Goal: Task Accomplishment & Management: Complete application form

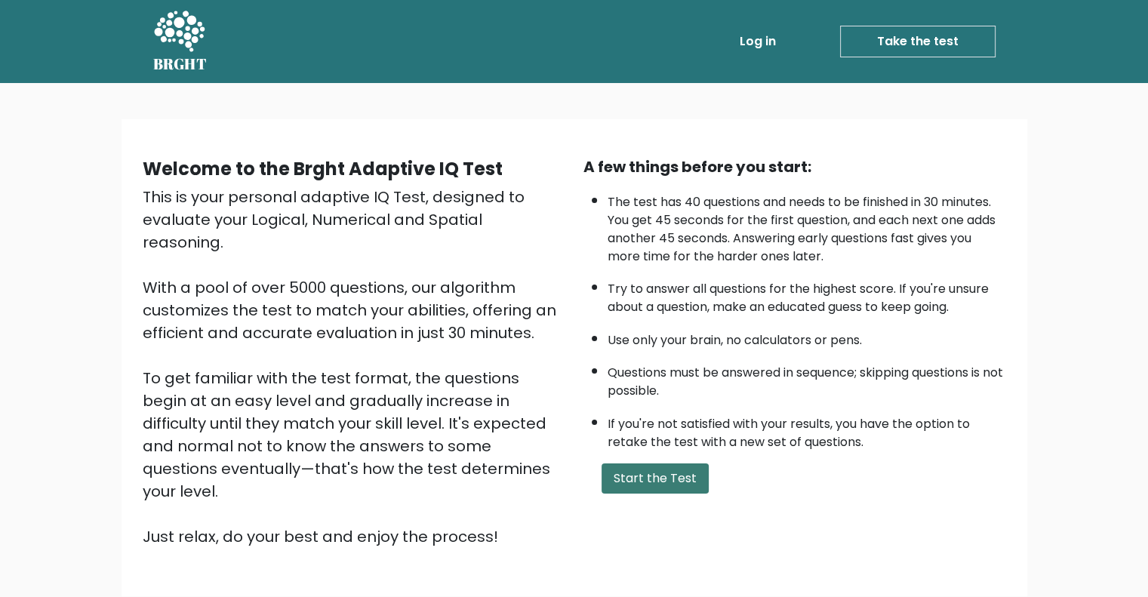
click at [667, 477] on button "Start the Test" at bounding box center [654, 478] width 107 height 30
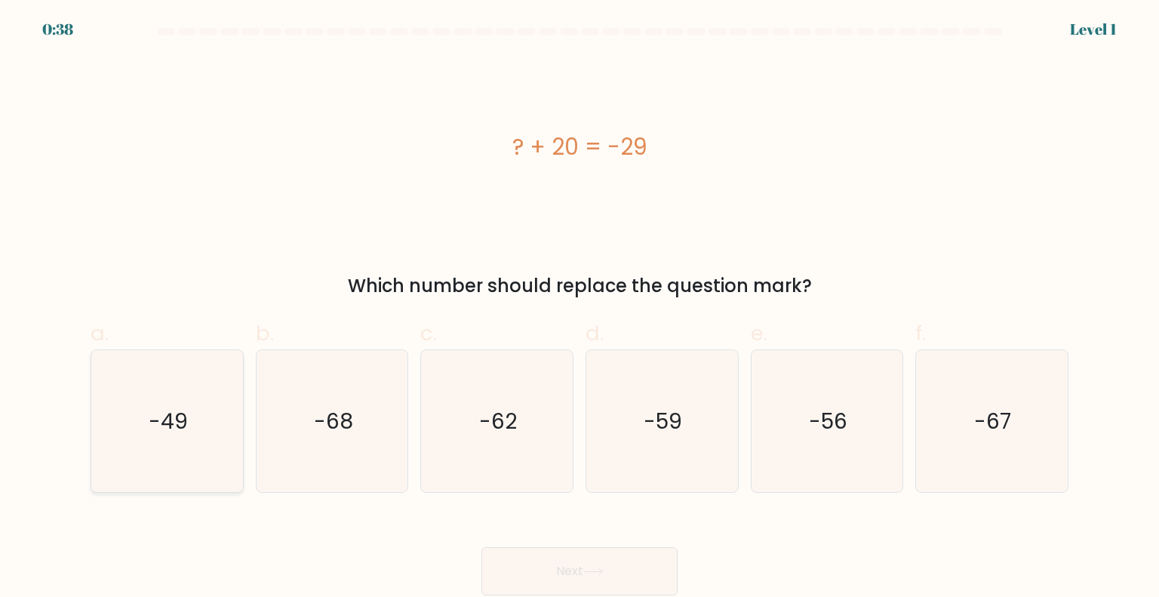
click at [160, 469] on icon "-49" at bounding box center [167, 421] width 142 height 142
click at [580, 309] on input "a. -49" at bounding box center [580, 304] width 1 height 10
radio input "true"
click at [595, 570] on icon at bounding box center [593, 571] width 20 height 8
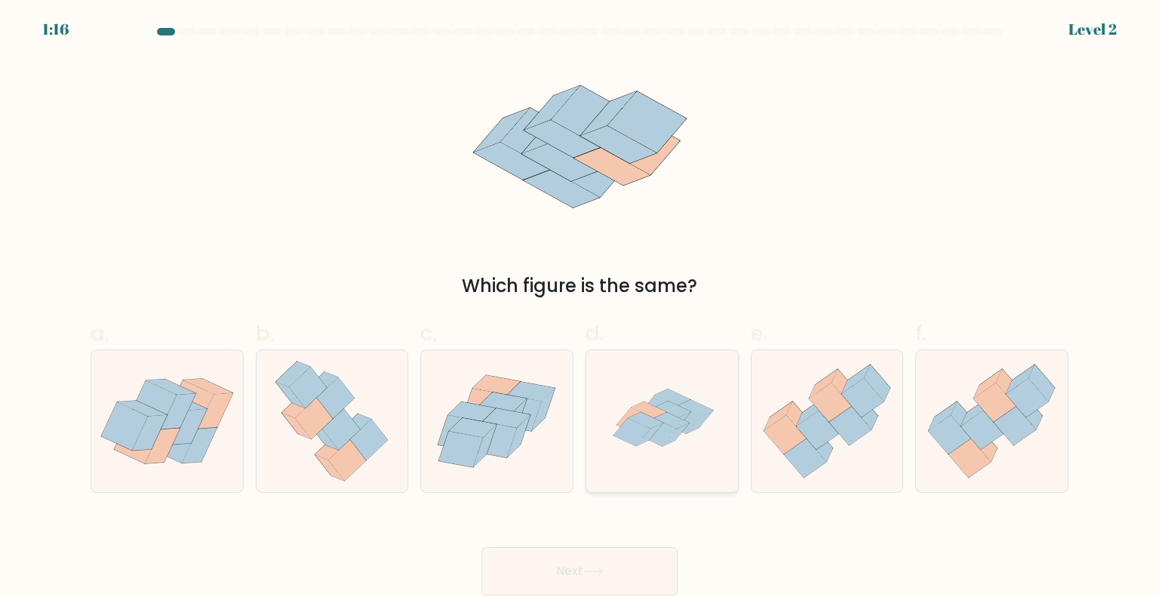
click at [644, 452] on icon at bounding box center [662, 421] width 142 height 142
click at [580, 309] on input "d." at bounding box center [580, 304] width 1 height 10
radio input "true"
click at [552, 562] on button "Next" at bounding box center [579, 571] width 196 height 48
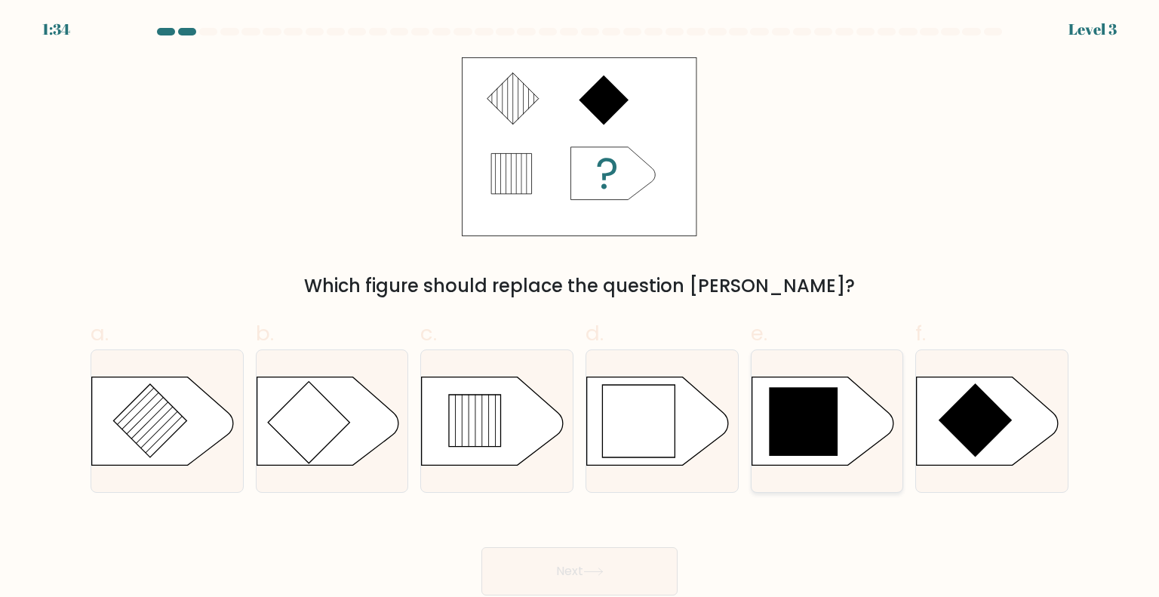
click at [810, 437] on icon at bounding box center [803, 421] width 69 height 69
click at [580, 309] on input "e." at bounding box center [580, 304] width 1 height 10
radio input "true"
click at [537, 558] on button "Next" at bounding box center [579, 571] width 196 height 48
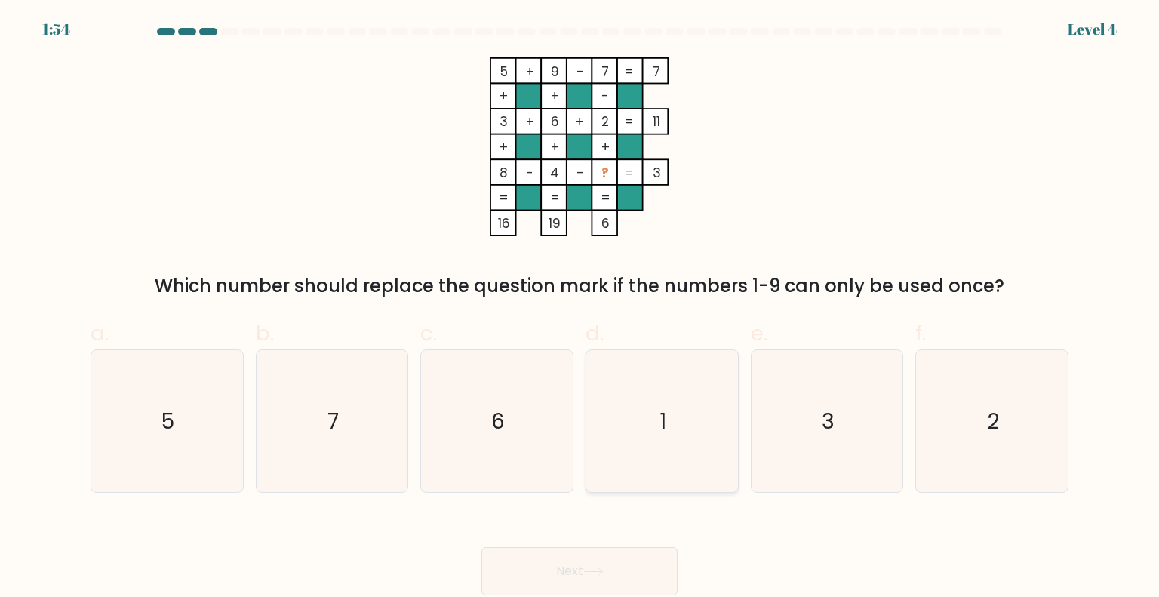
click at [647, 401] on icon "1" at bounding box center [662, 421] width 142 height 142
click at [580, 309] on input "d. 1" at bounding box center [580, 304] width 1 height 10
radio input "true"
click at [600, 558] on button "Next" at bounding box center [579, 571] width 196 height 48
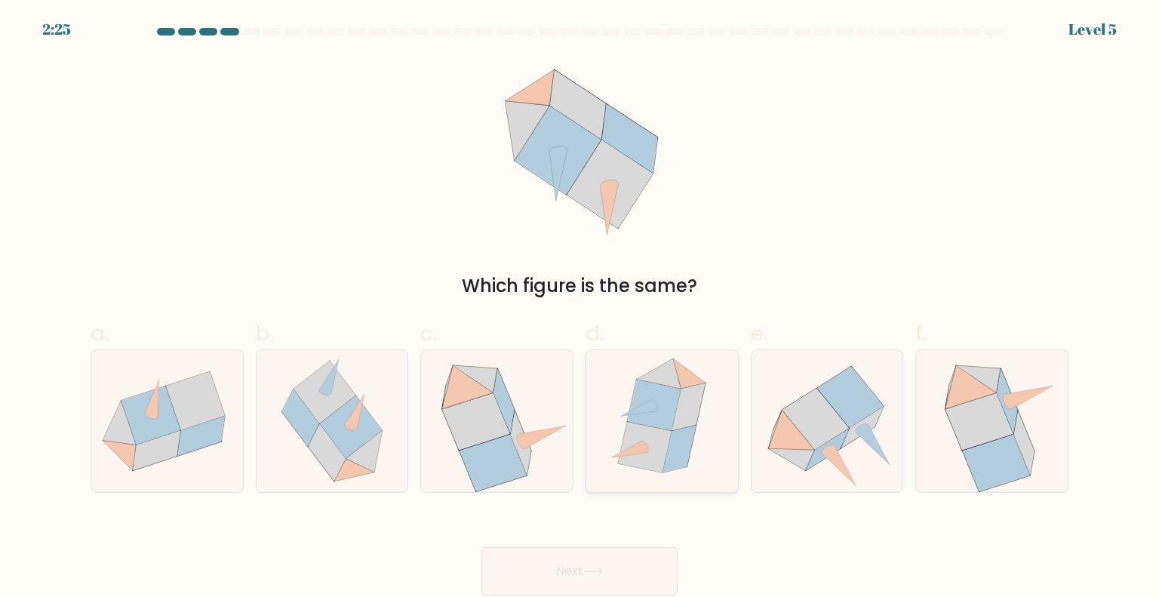
click at [660, 403] on icon at bounding box center [655, 405] width 54 height 51
click at [580, 309] on input "d." at bounding box center [580, 304] width 1 height 10
radio input "true"
click at [589, 586] on button "Next" at bounding box center [579, 571] width 196 height 48
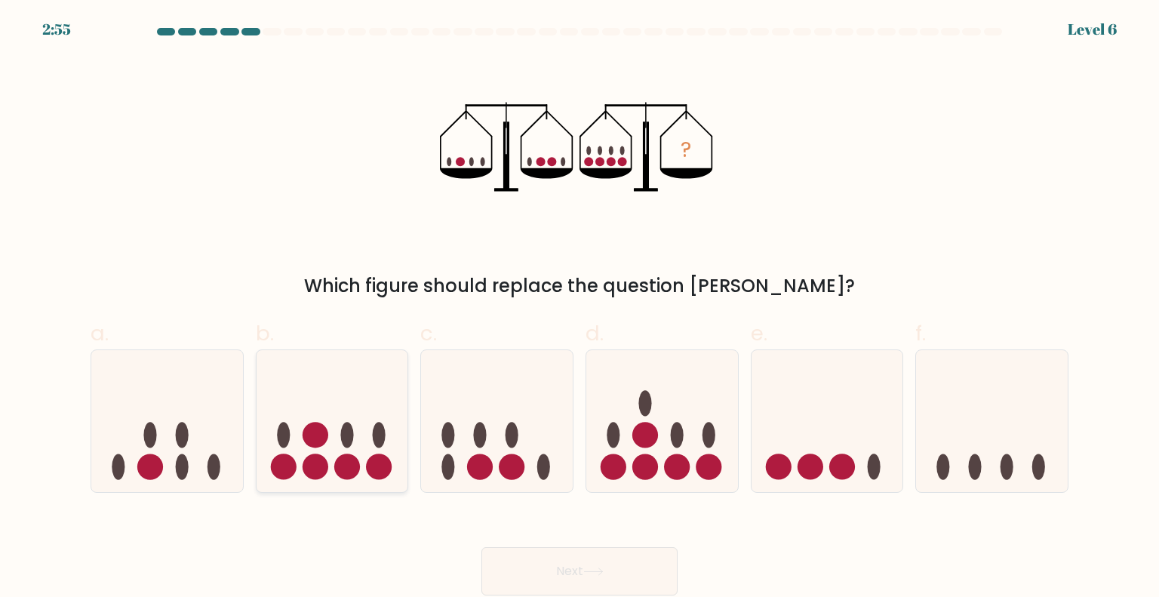
click at [364, 449] on icon at bounding box center [333, 420] width 152 height 125
click at [580, 309] on input "b." at bounding box center [580, 304] width 1 height 10
radio input "true"
click at [564, 559] on button "Next" at bounding box center [579, 571] width 196 height 48
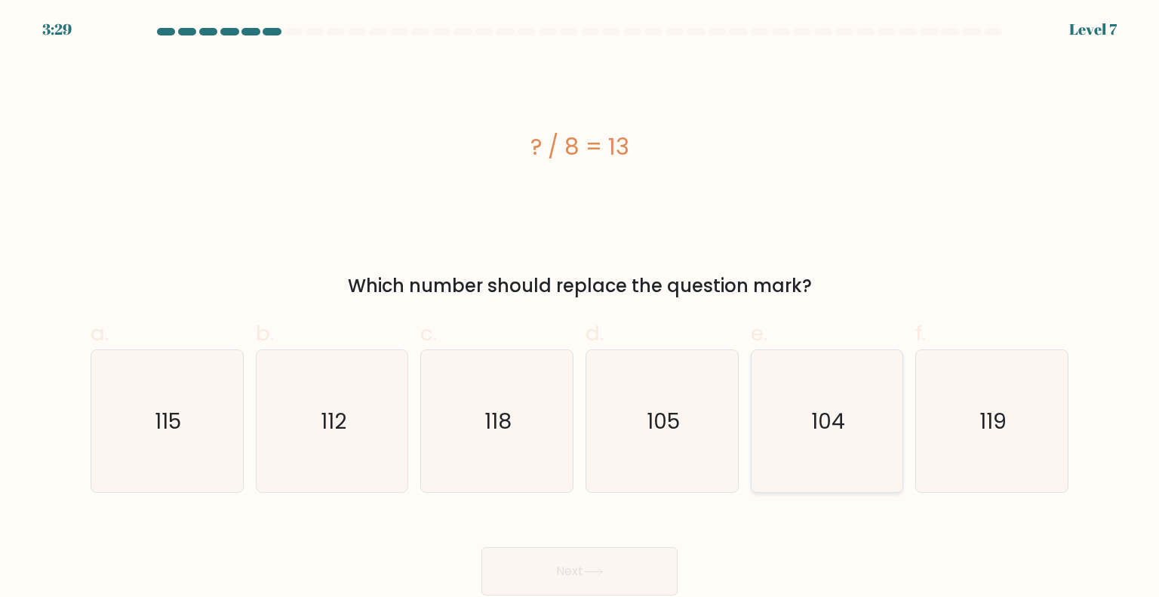
click at [798, 436] on icon "104" at bounding box center [827, 421] width 142 height 142
click at [580, 309] on input "e. 104" at bounding box center [580, 304] width 1 height 10
radio input "true"
click at [627, 565] on button "Next" at bounding box center [579, 571] width 196 height 48
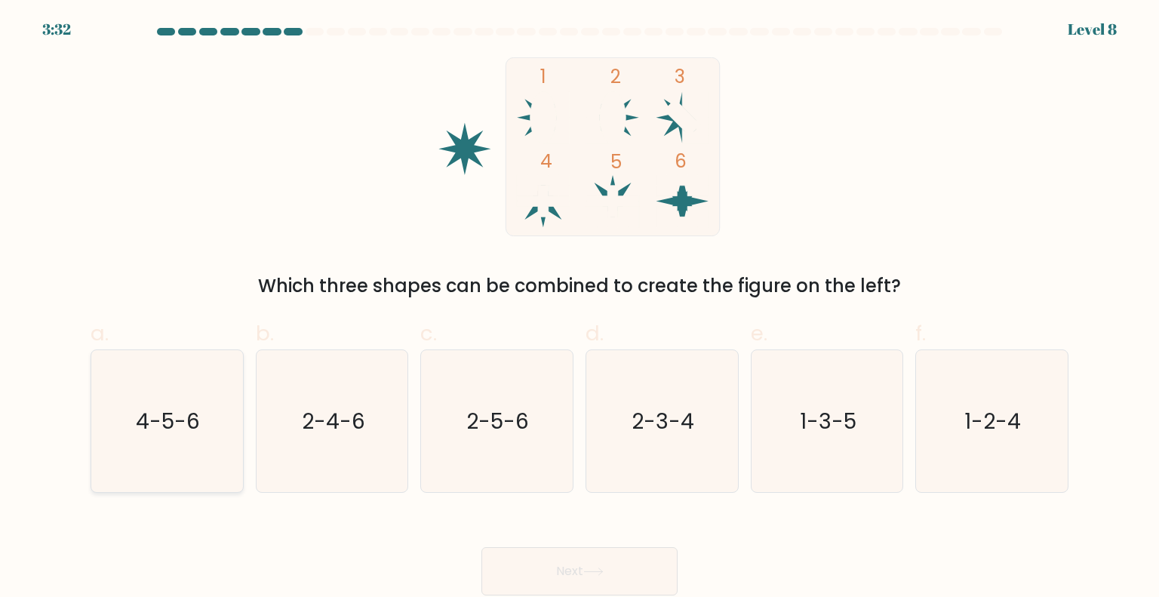
click at [213, 413] on icon "4-5-6" at bounding box center [167, 421] width 142 height 142
click at [580, 309] on input "a. 4-5-6" at bounding box center [580, 304] width 1 height 10
radio input "true"
click at [567, 579] on button "Next" at bounding box center [579, 571] width 196 height 48
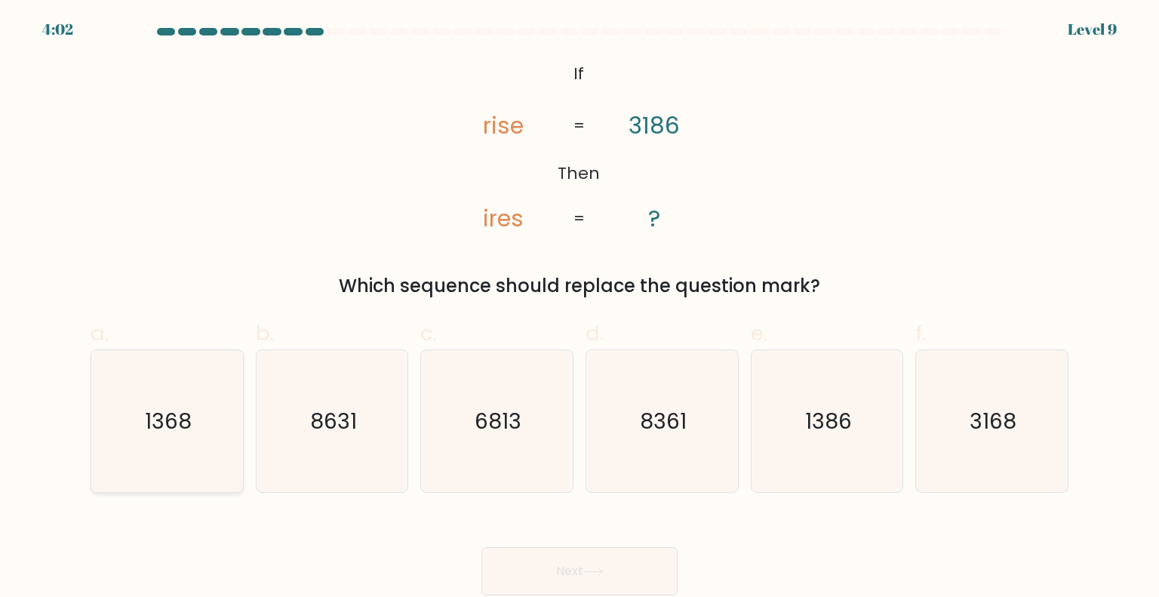
click at [192, 469] on icon "1368" at bounding box center [167, 421] width 142 height 142
click at [580, 309] on input "a. 1368" at bounding box center [580, 304] width 1 height 10
radio input "true"
click at [577, 563] on button "Next" at bounding box center [579, 571] width 196 height 48
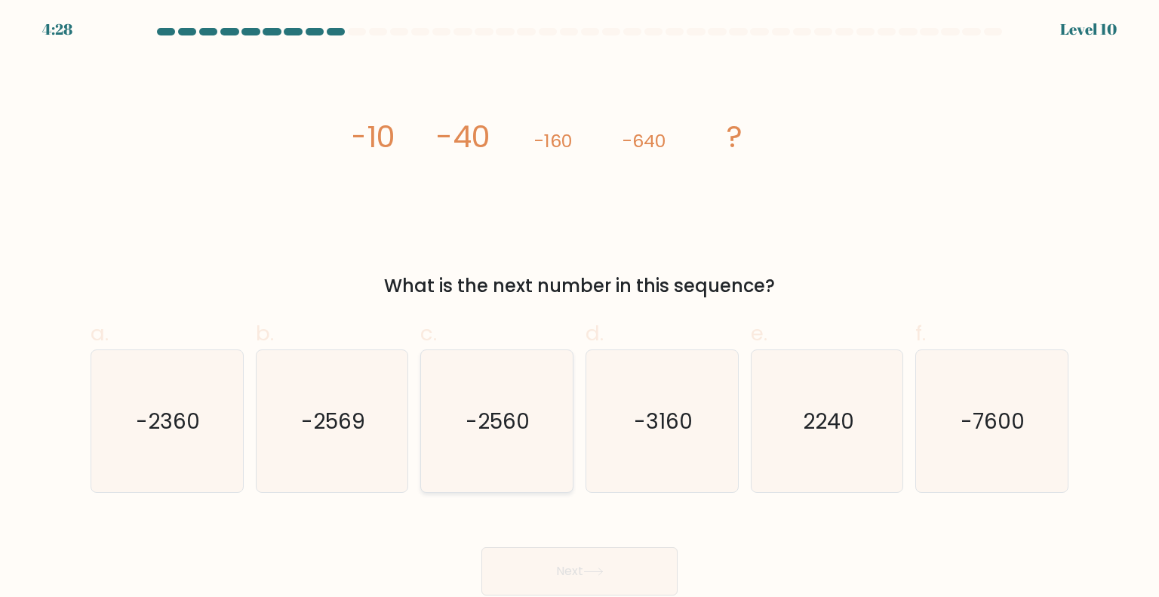
click at [519, 431] on text "-2560" at bounding box center [498, 420] width 64 height 30
click at [580, 309] on input "c. -2560" at bounding box center [580, 304] width 1 height 10
radio input "true"
click at [523, 558] on button "Next" at bounding box center [579, 571] width 196 height 48
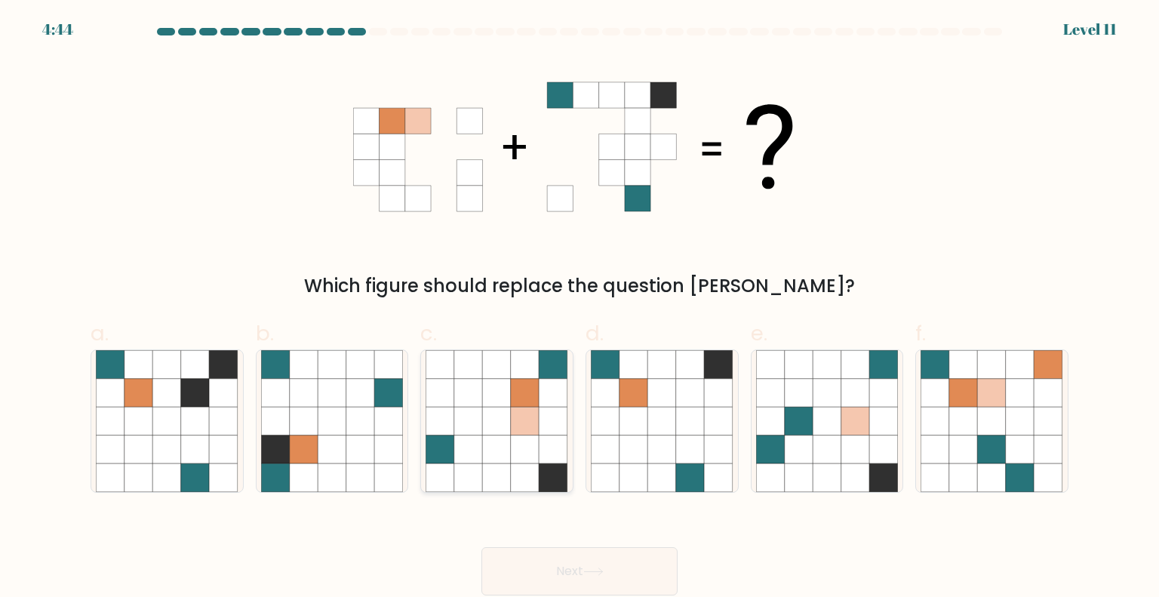
click at [515, 455] on icon at bounding box center [525, 449] width 29 height 29
click at [580, 309] on input "c." at bounding box center [580, 304] width 1 height 10
radio input "true"
click at [583, 567] on button "Next" at bounding box center [579, 571] width 196 height 48
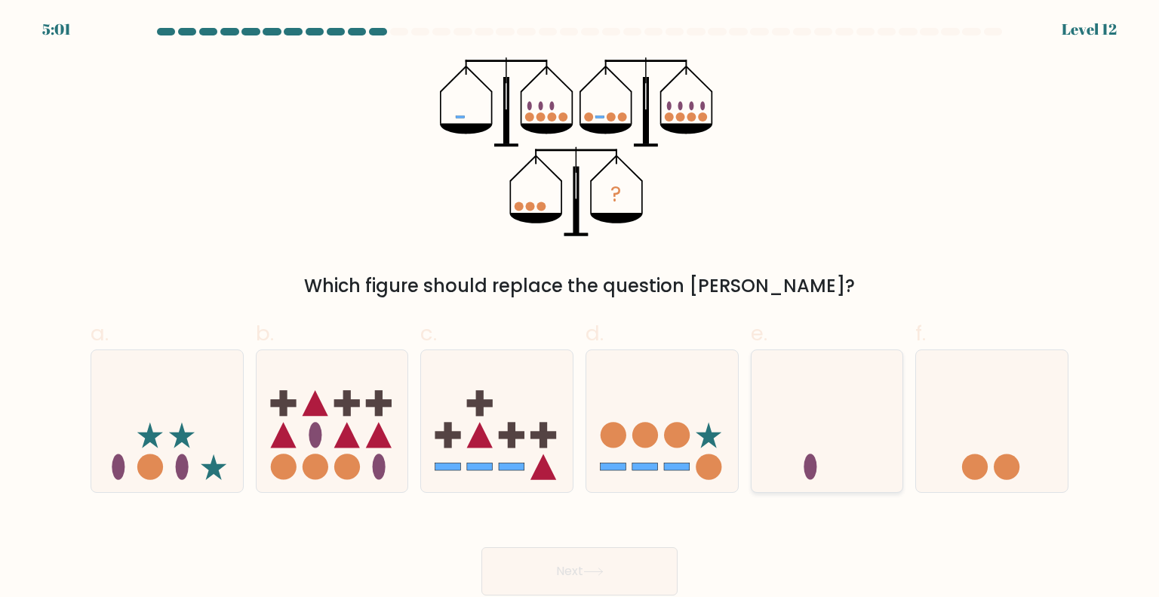
click at [832, 440] on icon at bounding box center [828, 420] width 152 height 125
click at [580, 309] on input "e." at bounding box center [580, 304] width 1 height 10
radio input "true"
click at [601, 570] on icon at bounding box center [593, 571] width 20 height 8
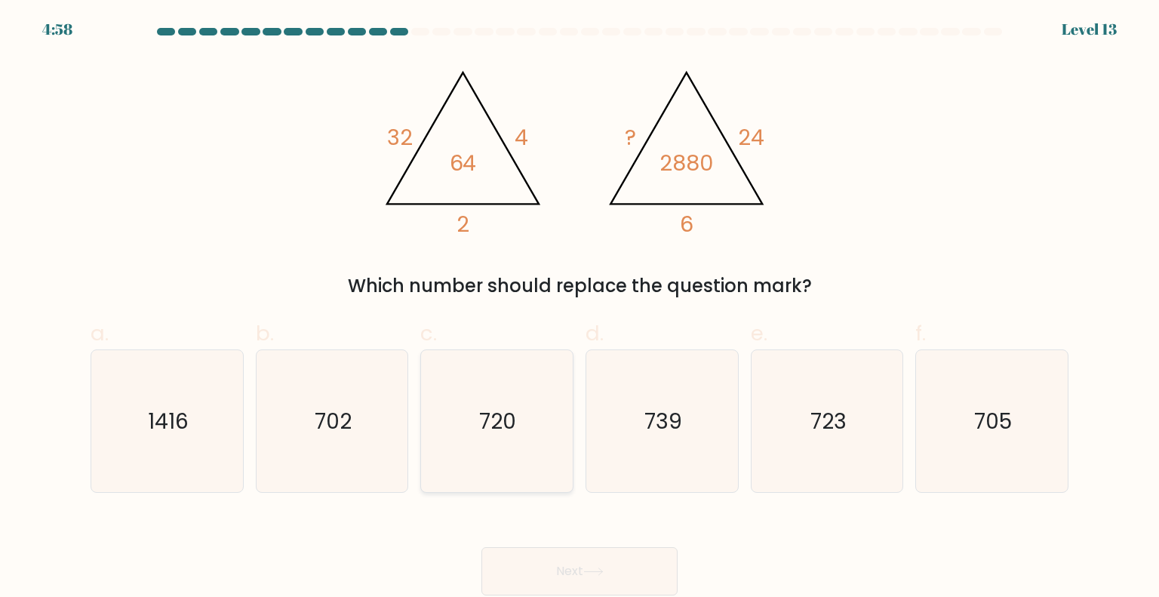
click at [496, 417] on text "720" at bounding box center [498, 420] width 37 height 30
click at [580, 309] on input "c. 720" at bounding box center [580, 304] width 1 height 10
radio input "true"
click at [601, 564] on button "Next" at bounding box center [579, 571] width 196 height 48
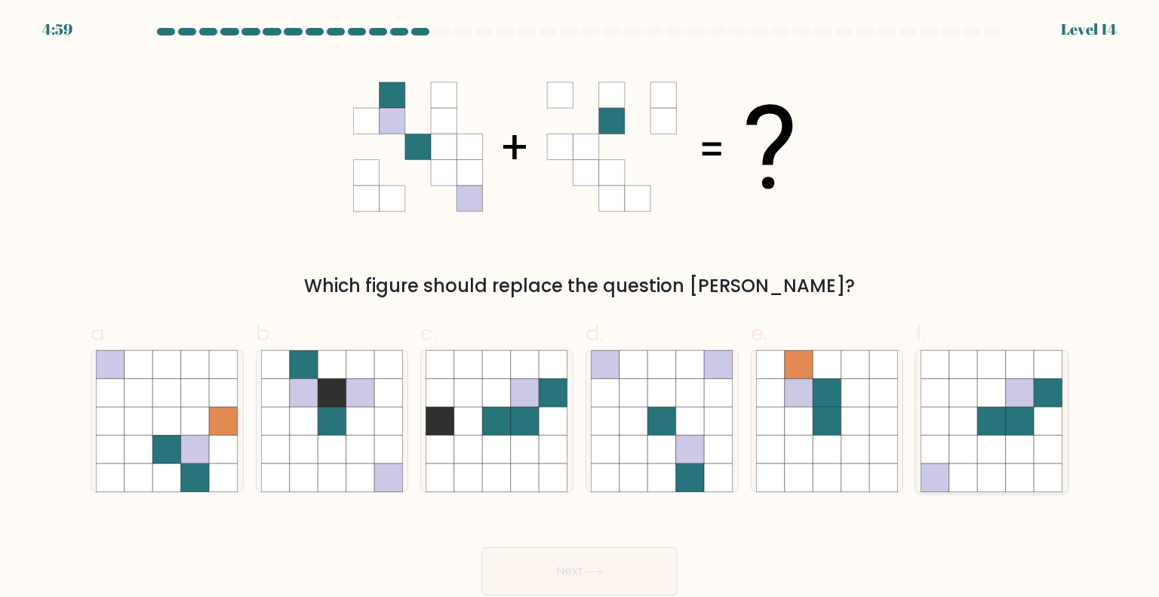
click at [945, 451] on icon at bounding box center [935, 449] width 29 height 29
click at [580, 309] on input "f." at bounding box center [580, 304] width 1 height 10
radio input "true"
click at [560, 574] on button "Next" at bounding box center [579, 571] width 196 height 48
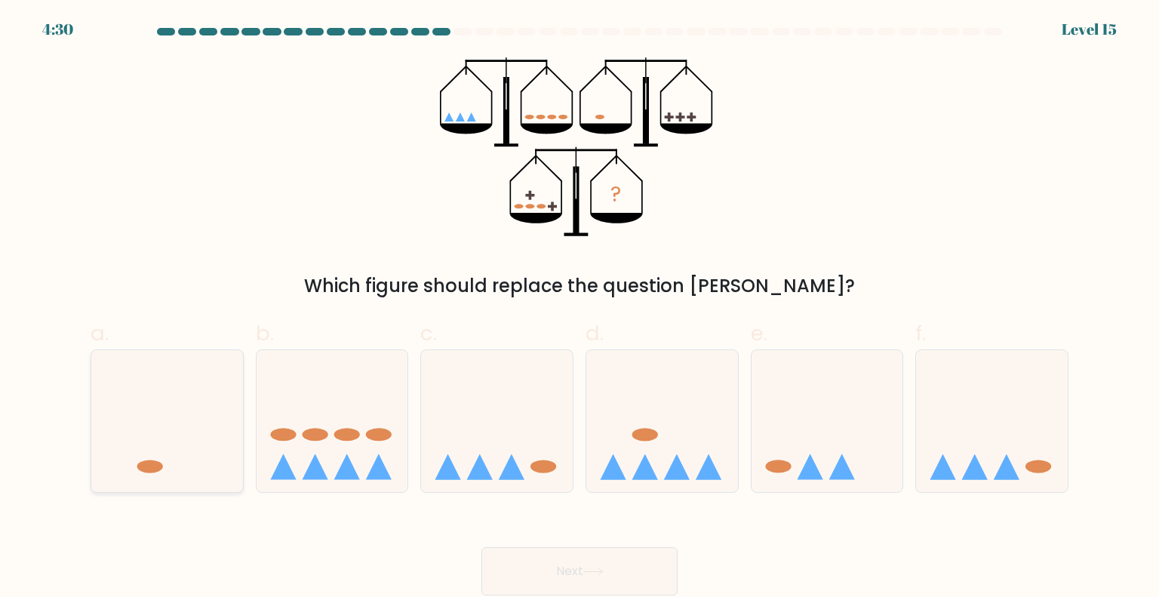
click at [176, 413] on icon at bounding box center [167, 420] width 152 height 125
click at [580, 309] on input "a." at bounding box center [580, 304] width 1 height 10
radio input "true"
click at [555, 567] on button "Next" at bounding box center [579, 571] width 196 height 48
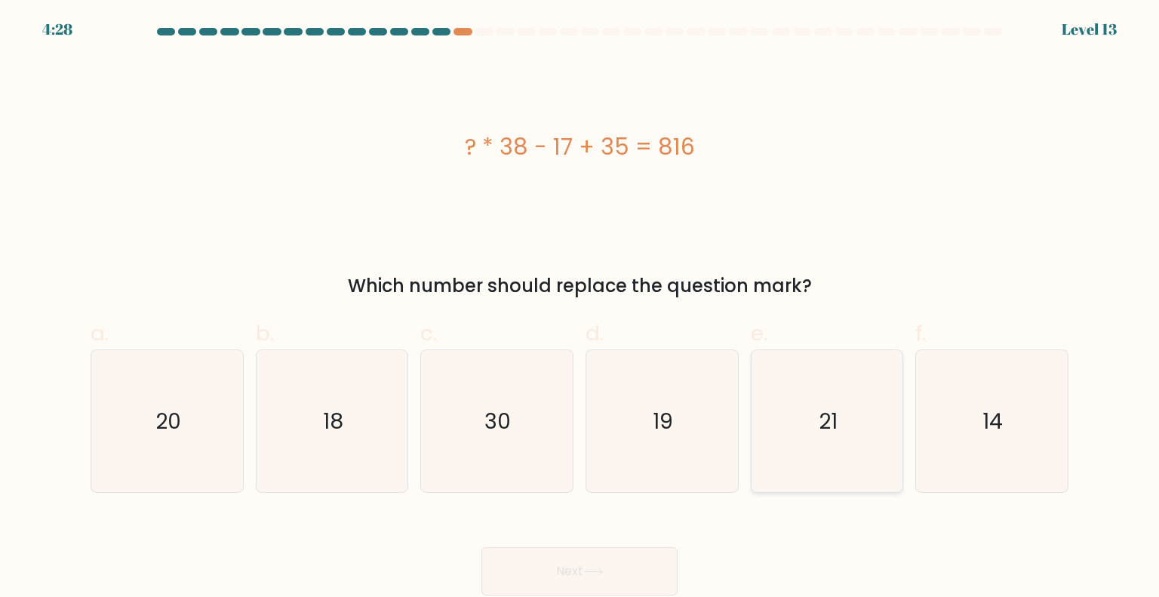
click at [818, 411] on icon "21" at bounding box center [827, 421] width 142 height 142
click at [580, 309] on input "e. 21" at bounding box center [580, 304] width 1 height 10
radio input "true"
click at [568, 570] on button "Next" at bounding box center [579, 571] width 196 height 48
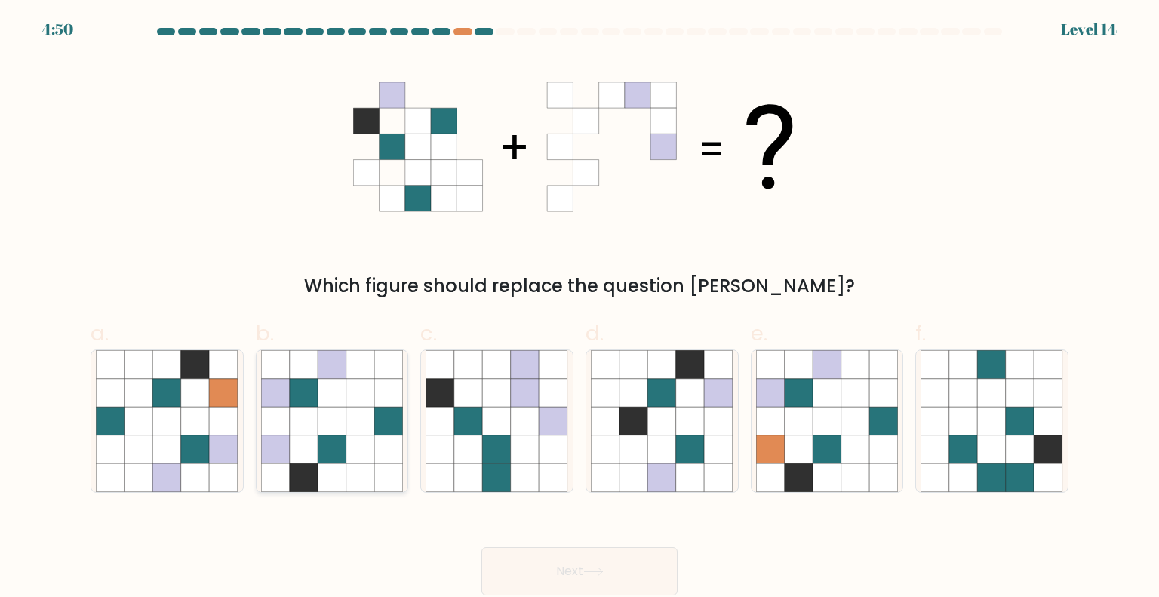
click at [270, 432] on icon at bounding box center [275, 421] width 29 height 29
click at [580, 309] on input "b." at bounding box center [580, 304] width 1 height 10
radio input "true"
click at [601, 567] on button "Next" at bounding box center [579, 571] width 196 height 48
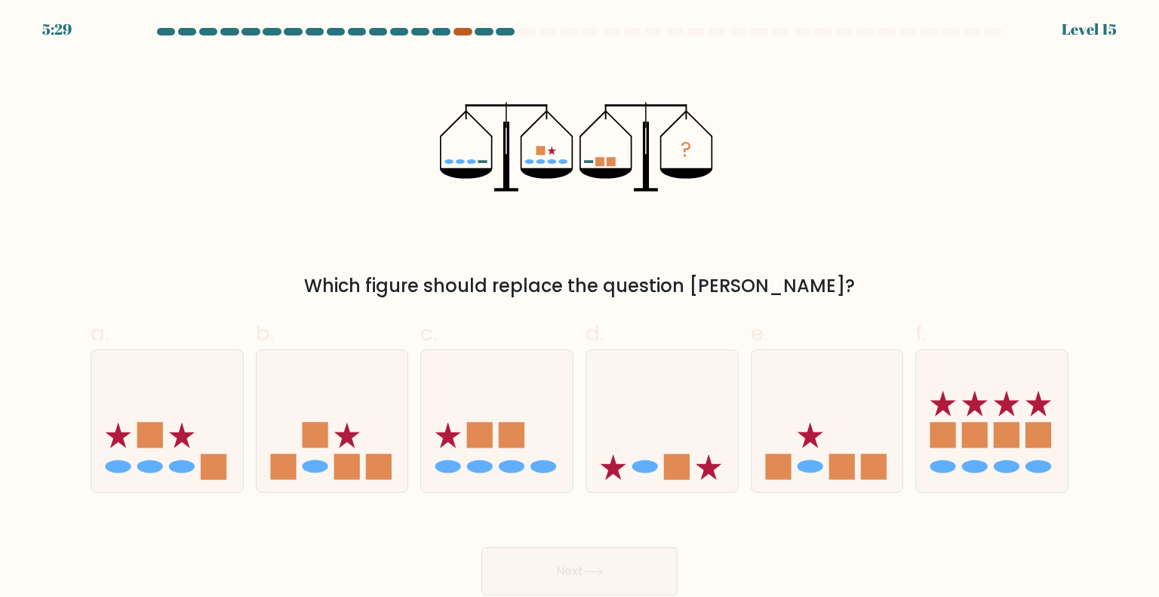
click at [462, 32] on div at bounding box center [463, 32] width 18 height 8
click at [559, 48] on form at bounding box center [579, 311] width 1159 height 567
click at [524, 35] on div at bounding box center [579, 35] width 996 height 14
click at [465, 35] on div at bounding box center [579, 35] width 996 height 14
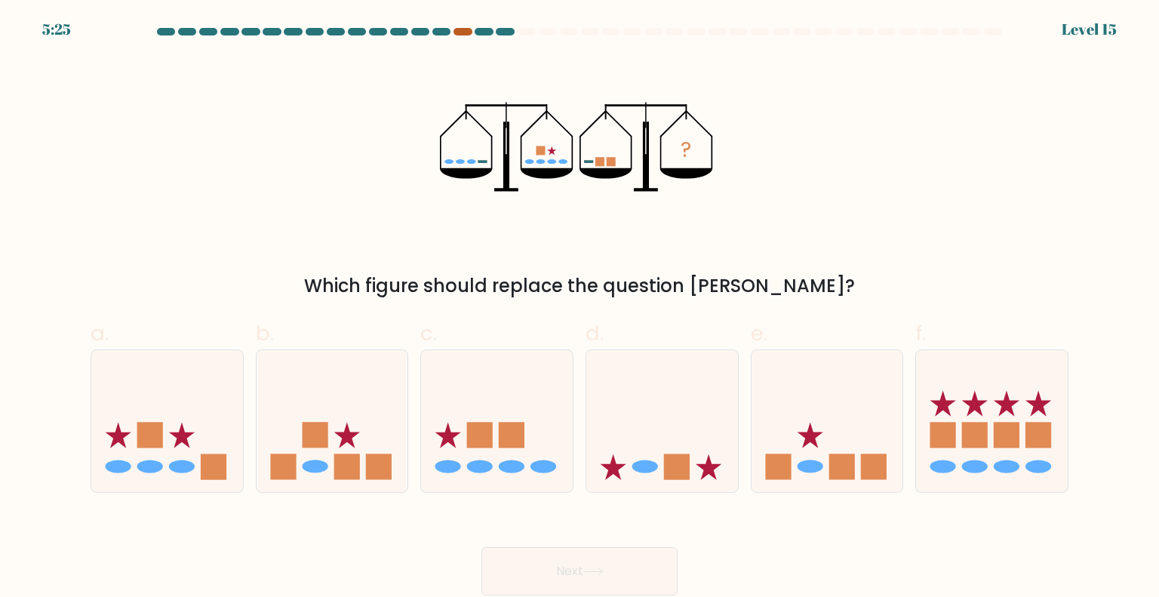
click at [465, 29] on div at bounding box center [463, 32] width 18 height 8
click at [501, 34] on div at bounding box center [505, 32] width 18 height 8
click at [809, 460] on icon at bounding box center [828, 420] width 152 height 125
click at [580, 309] on input "e." at bounding box center [580, 304] width 1 height 10
radio input "true"
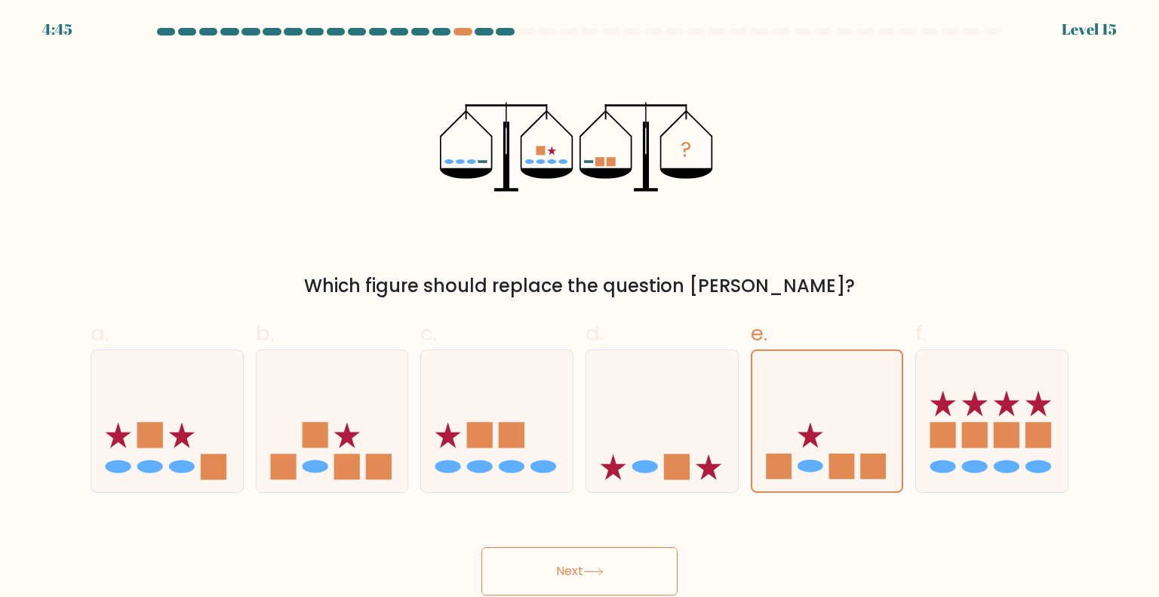
click at [594, 588] on button "Next" at bounding box center [579, 571] width 196 height 48
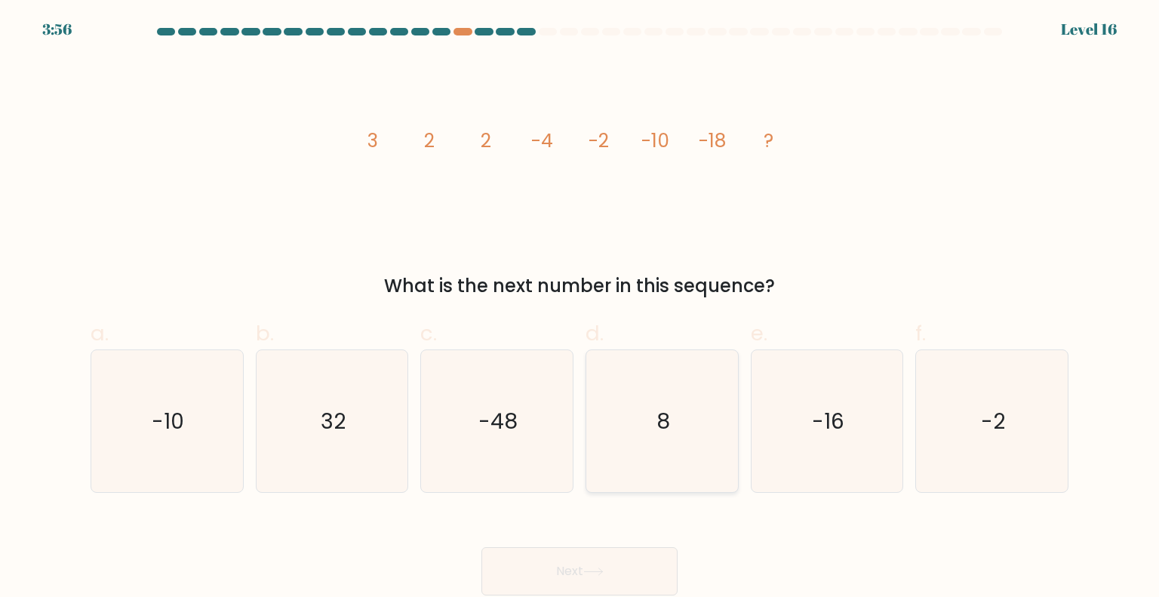
click at [699, 413] on icon "8" at bounding box center [662, 421] width 142 height 142
click at [580, 309] on input "d. 8" at bounding box center [580, 304] width 1 height 10
radio input "true"
click at [615, 566] on button "Next" at bounding box center [579, 571] width 196 height 48
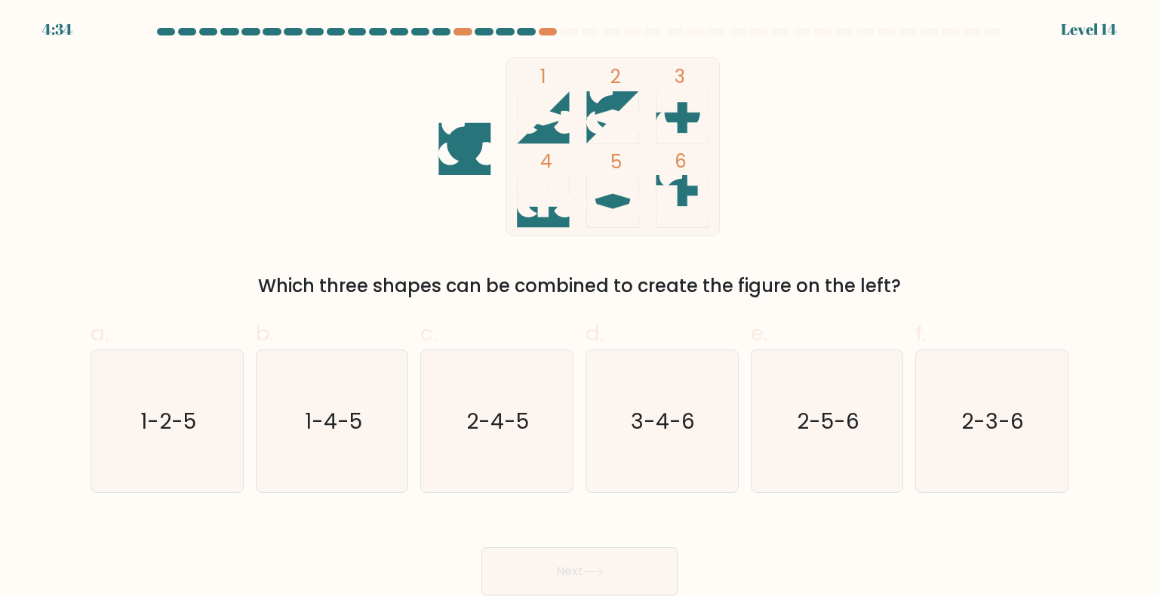
click at [549, 26] on div "4:34 Level 14" at bounding box center [579, 20] width 1159 height 41
click at [215, 423] on icon "1-2-5" at bounding box center [167, 421] width 142 height 142
click at [580, 309] on input "a. 1-2-5" at bounding box center [580, 304] width 1 height 10
radio input "true"
click at [550, 569] on button "Next" at bounding box center [579, 571] width 196 height 48
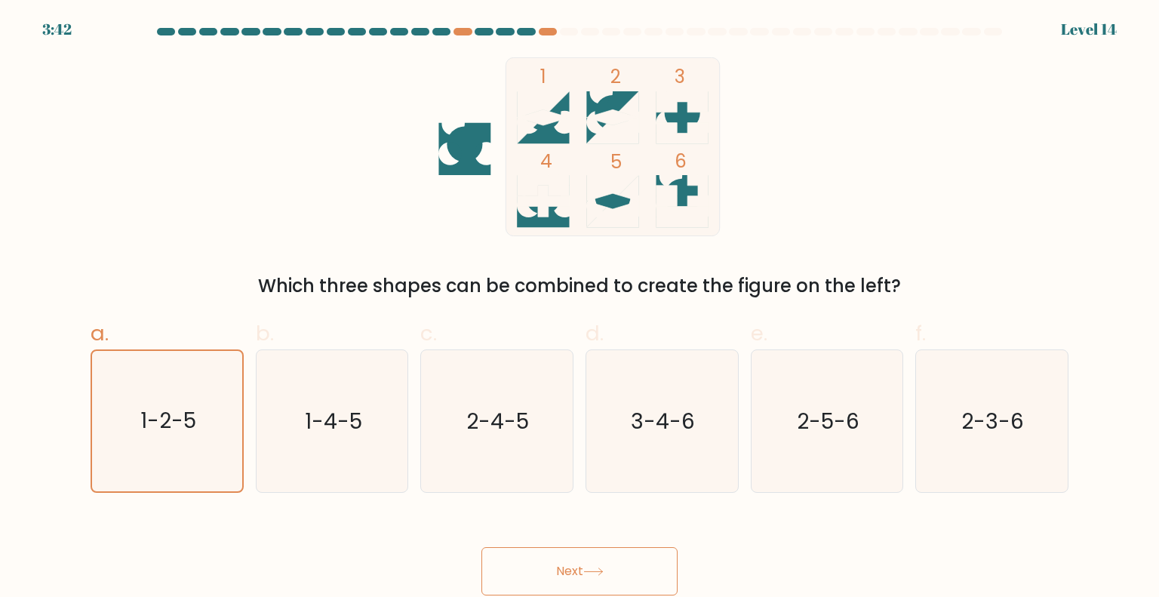
click at [550, 569] on button "Next" at bounding box center [579, 571] width 196 height 48
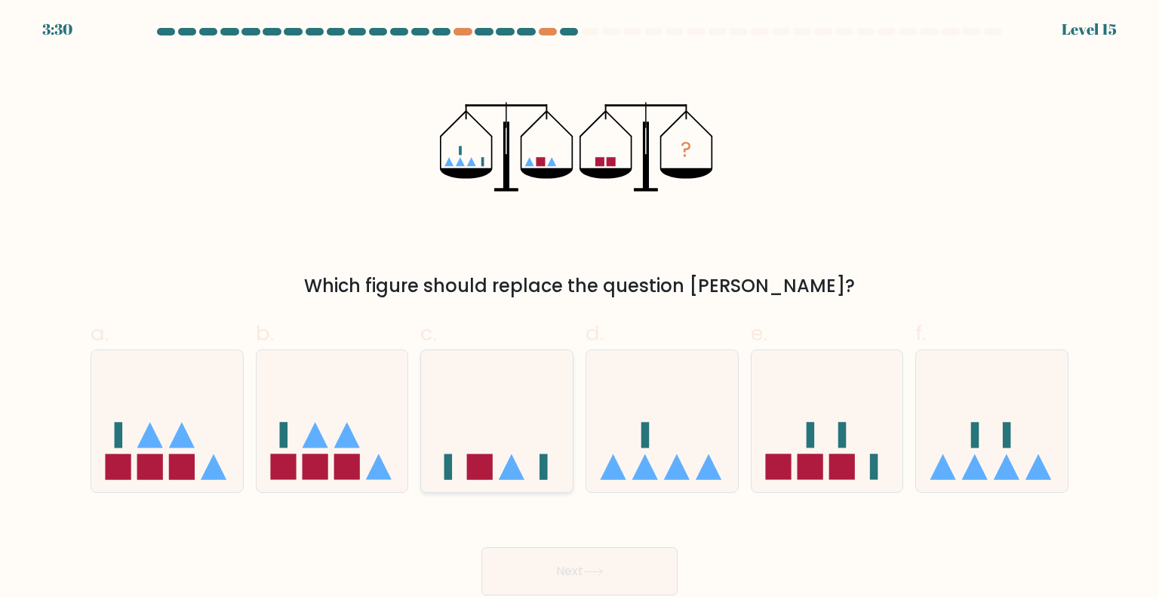
click at [506, 375] on icon at bounding box center [497, 420] width 152 height 125
click at [580, 309] on input "c." at bounding box center [580, 304] width 1 height 10
radio input "true"
click at [583, 577] on button "Next" at bounding box center [579, 571] width 196 height 48
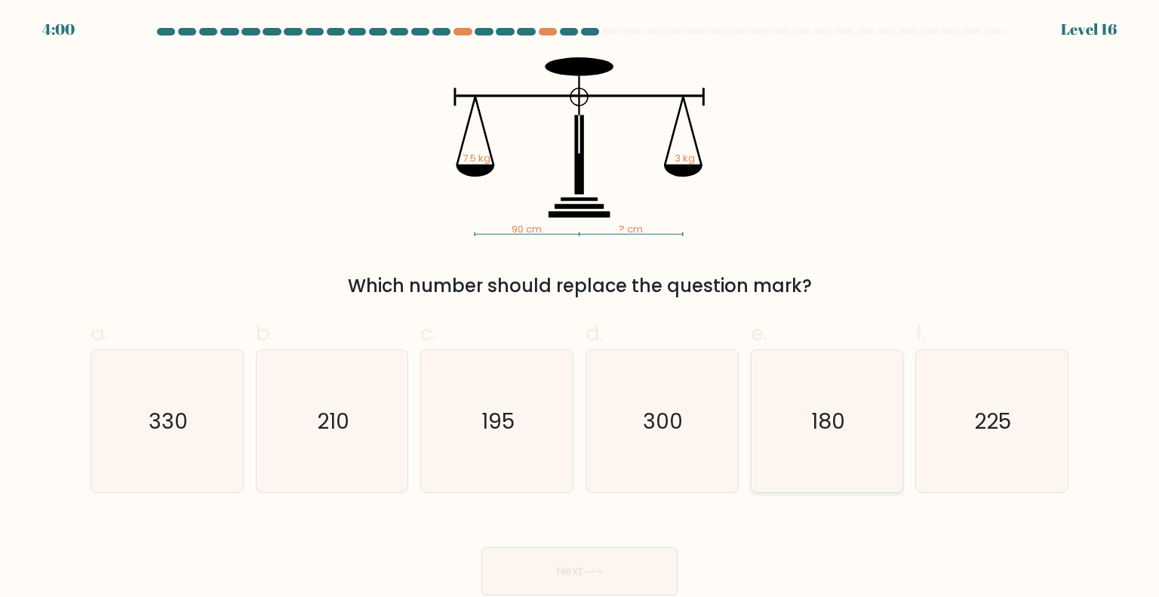
click at [814, 425] on text "180" at bounding box center [828, 420] width 34 height 30
click at [580, 309] on input "e. 180" at bounding box center [580, 304] width 1 height 10
radio input "true"
click at [629, 570] on button "Next" at bounding box center [579, 571] width 196 height 48
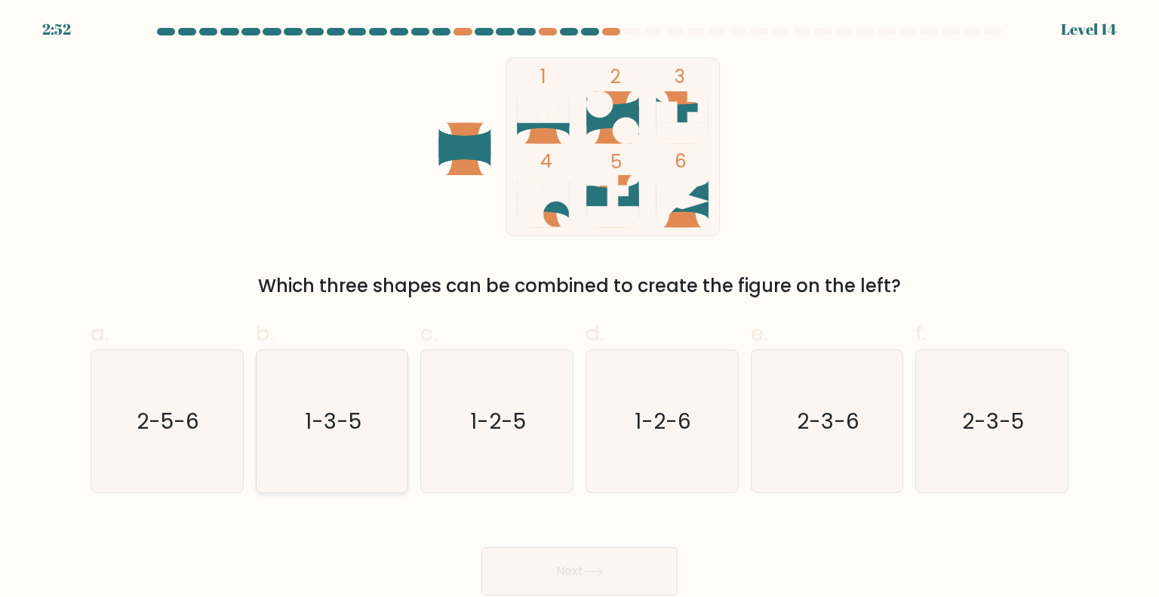
click at [352, 432] on text "1-3-5" at bounding box center [333, 420] width 57 height 30
click at [580, 309] on input "b. 1-3-5" at bounding box center [580, 304] width 1 height 10
radio input "true"
click at [561, 554] on button "Next" at bounding box center [579, 571] width 196 height 48
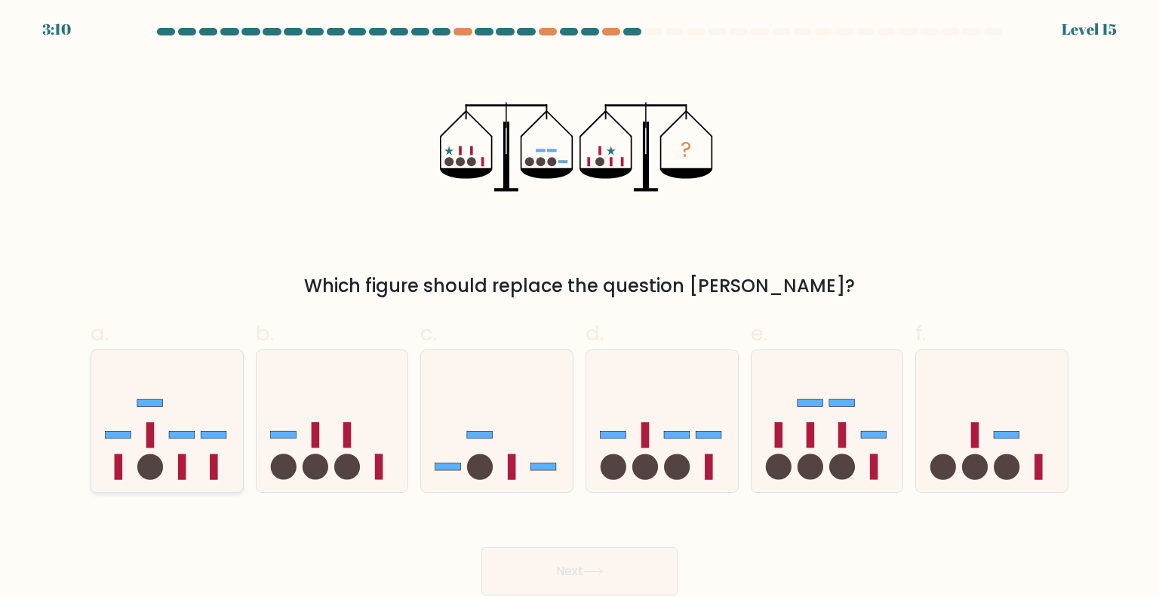
click at [175, 463] on icon at bounding box center [167, 420] width 152 height 125
click at [580, 309] on input "a." at bounding box center [580, 304] width 1 height 10
radio input "true"
click at [518, 567] on button "Next" at bounding box center [579, 571] width 196 height 48
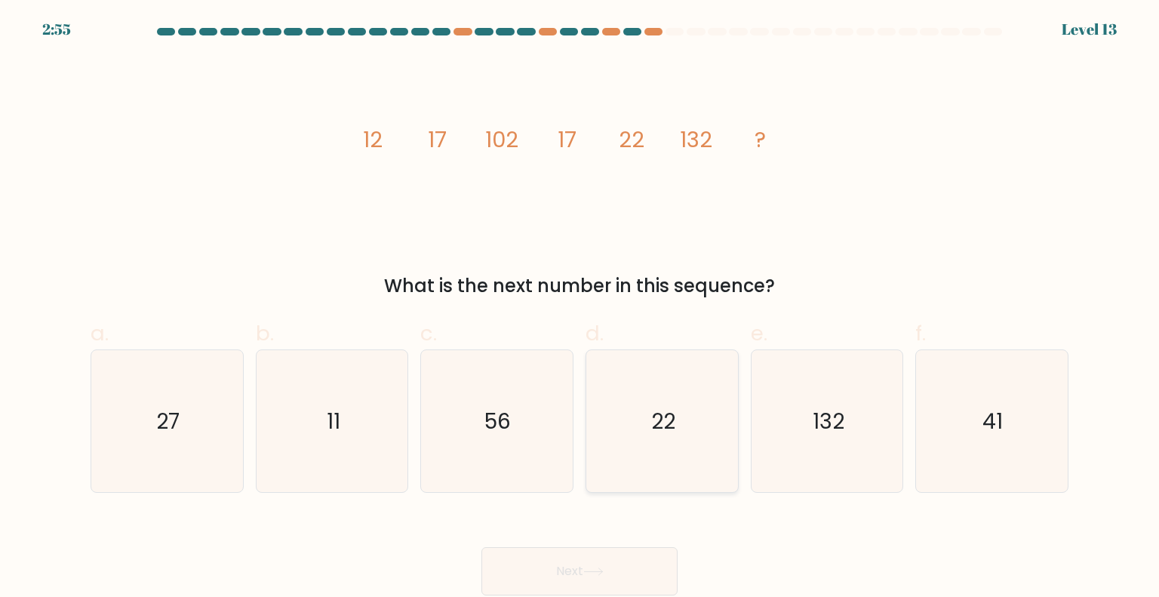
click at [670, 404] on icon "22" at bounding box center [662, 421] width 142 height 142
click at [580, 309] on input "d. 22" at bounding box center [580, 304] width 1 height 10
radio input "true"
click at [604, 564] on button "Next" at bounding box center [579, 571] width 196 height 48
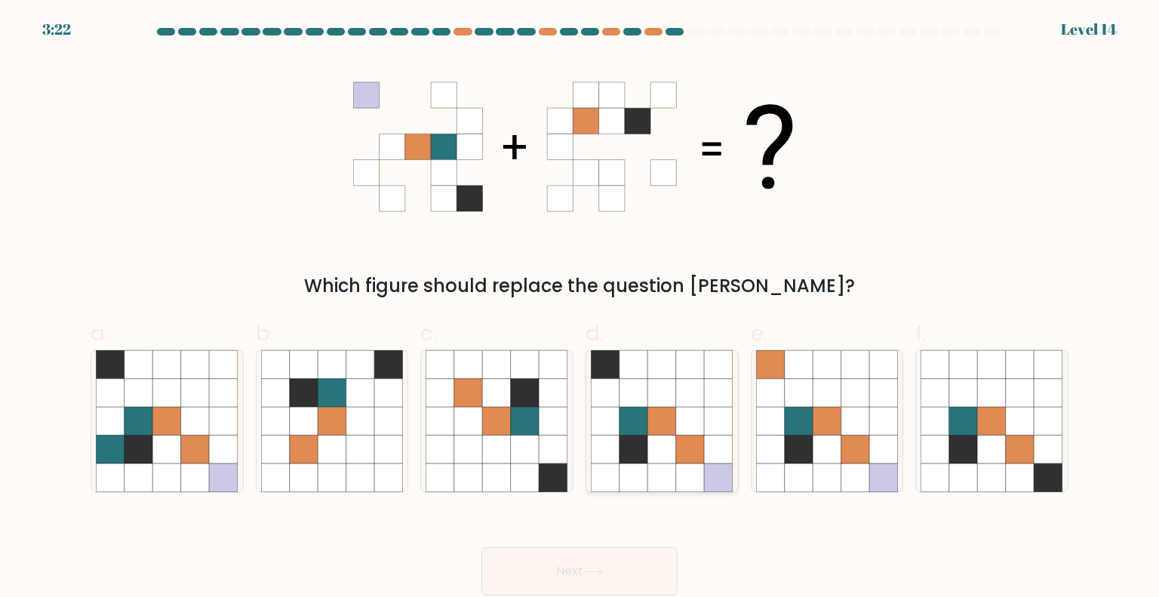
click at [677, 420] on icon at bounding box center [690, 421] width 29 height 29
click at [580, 309] on input "d." at bounding box center [580, 304] width 1 height 10
radio input "true"
click at [625, 577] on button "Next" at bounding box center [579, 571] width 196 height 48
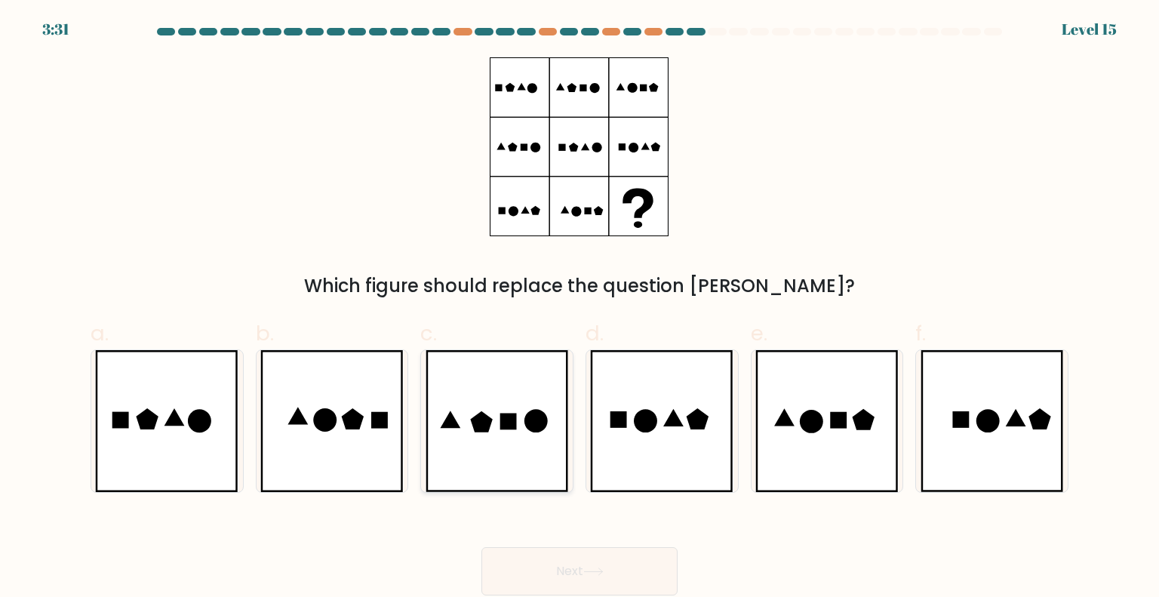
click at [494, 483] on icon at bounding box center [497, 421] width 143 height 142
click at [580, 309] on input "c." at bounding box center [580, 304] width 1 height 10
radio input "true"
click at [543, 565] on button "Next" at bounding box center [579, 571] width 196 height 48
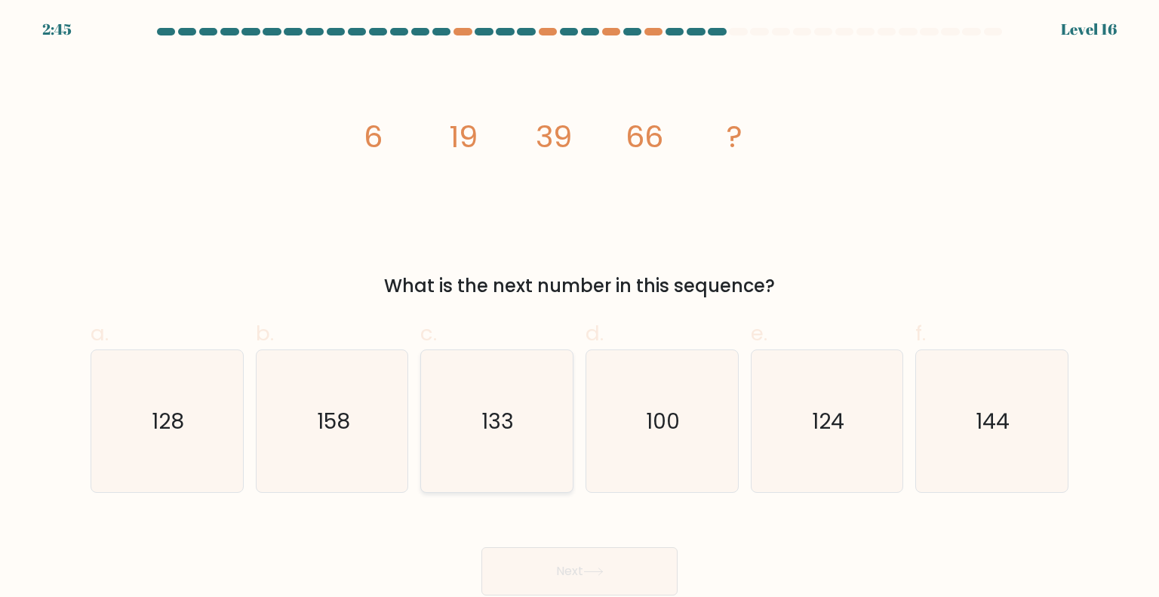
click at [509, 410] on text "133" at bounding box center [498, 420] width 32 height 30
click at [580, 309] on input "c. 133" at bounding box center [580, 304] width 1 height 10
radio input "true"
click at [69, 427] on form at bounding box center [579, 311] width 1159 height 567
click at [147, 407] on icon "128" at bounding box center [167, 421] width 142 height 142
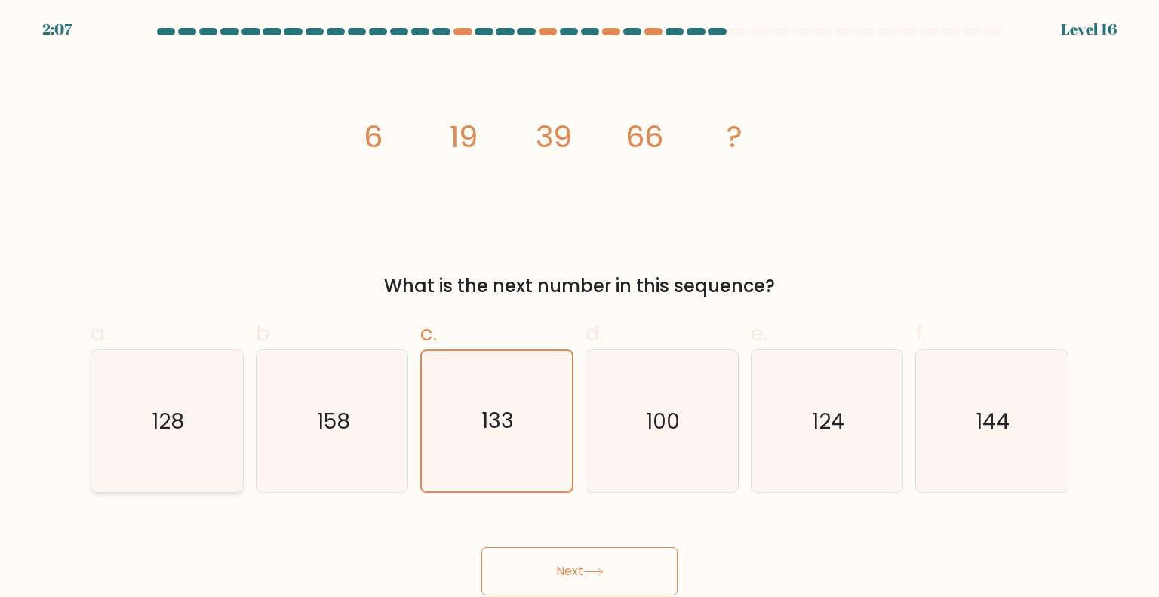
click at [580, 309] on input "a. 128" at bounding box center [580, 304] width 1 height 10
radio input "true"
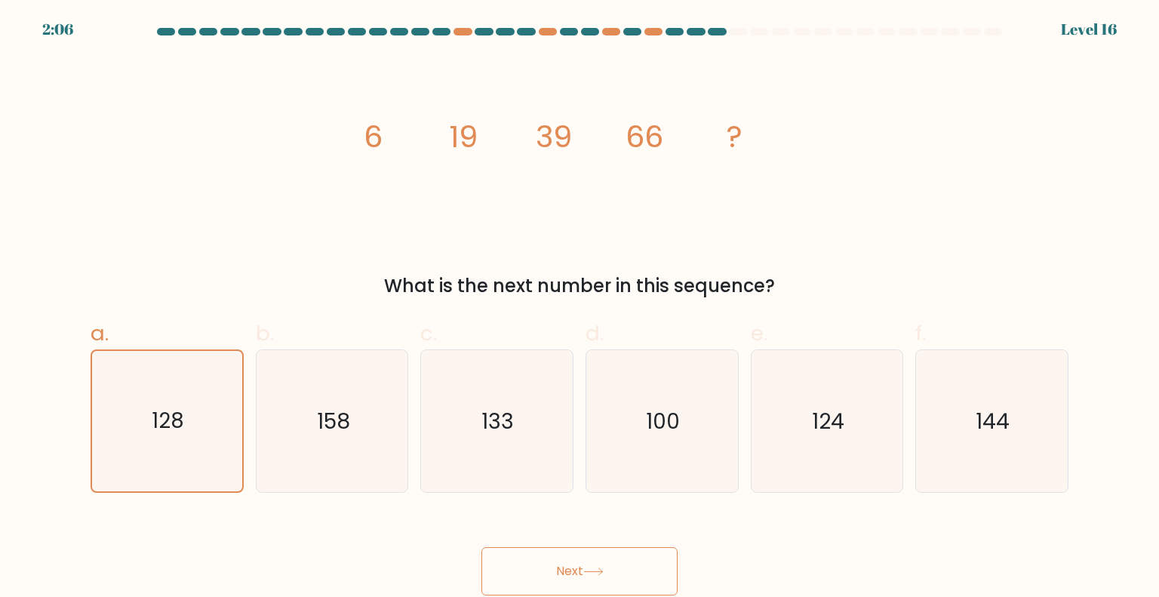
click at [558, 558] on button "Next" at bounding box center [579, 571] width 196 height 48
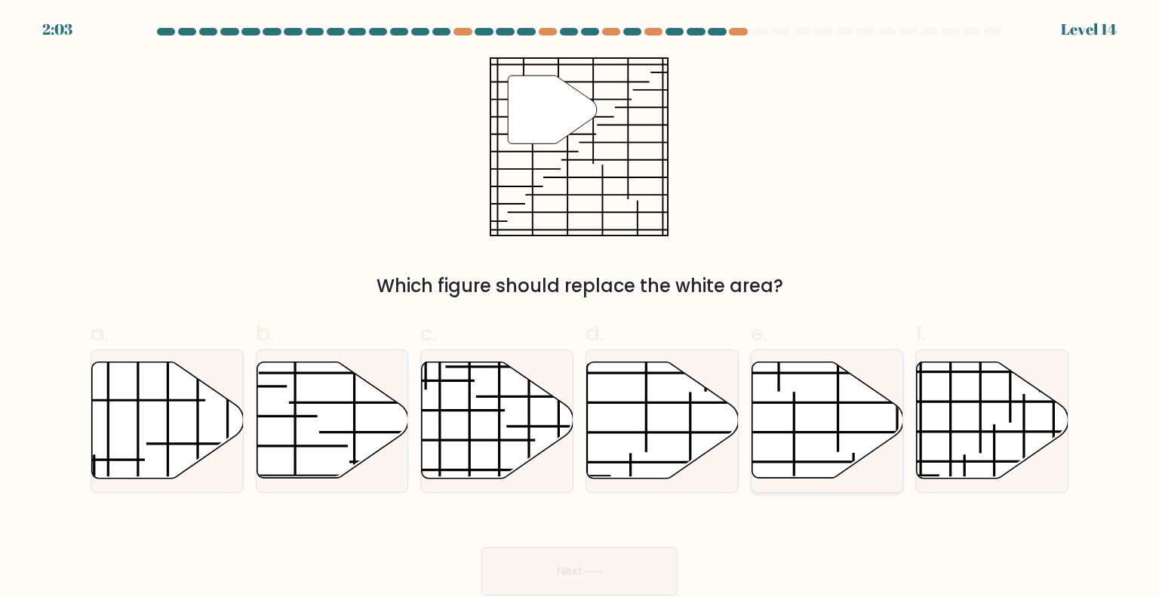
click at [826, 463] on line at bounding box center [812, 463] width 182 height 0
click at [580, 309] on input "e." at bounding box center [580, 304] width 1 height 10
radio input "true"
click at [859, 422] on icon at bounding box center [827, 420] width 150 height 115
click at [580, 309] on input "e." at bounding box center [580, 304] width 1 height 10
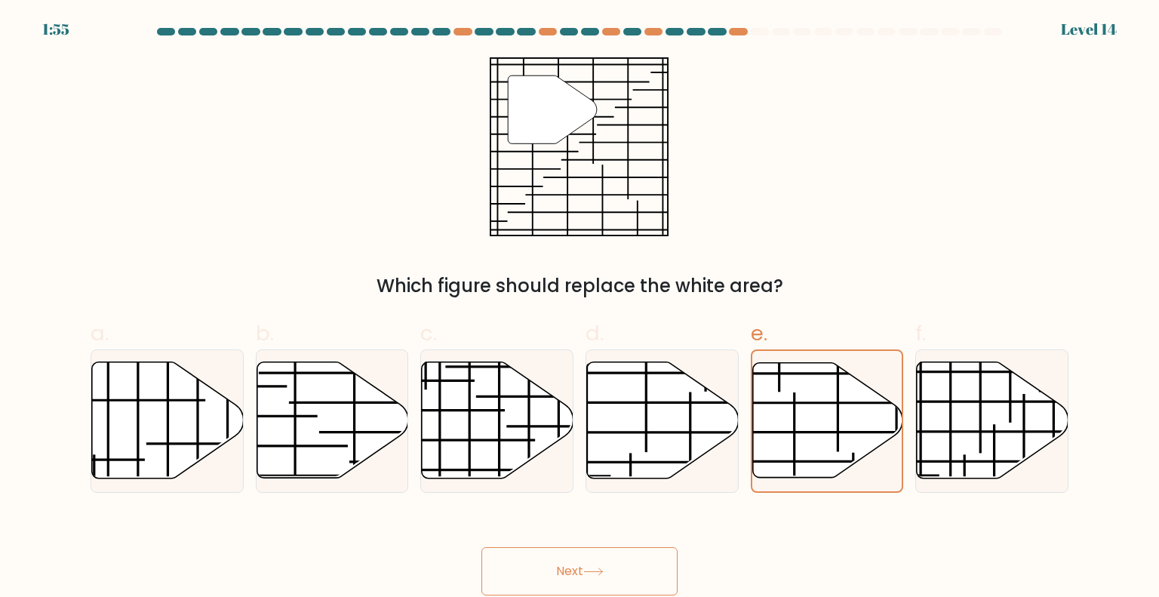
click at [552, 557] on button "Next" at bounding box center [579, 571] width 196 height 48
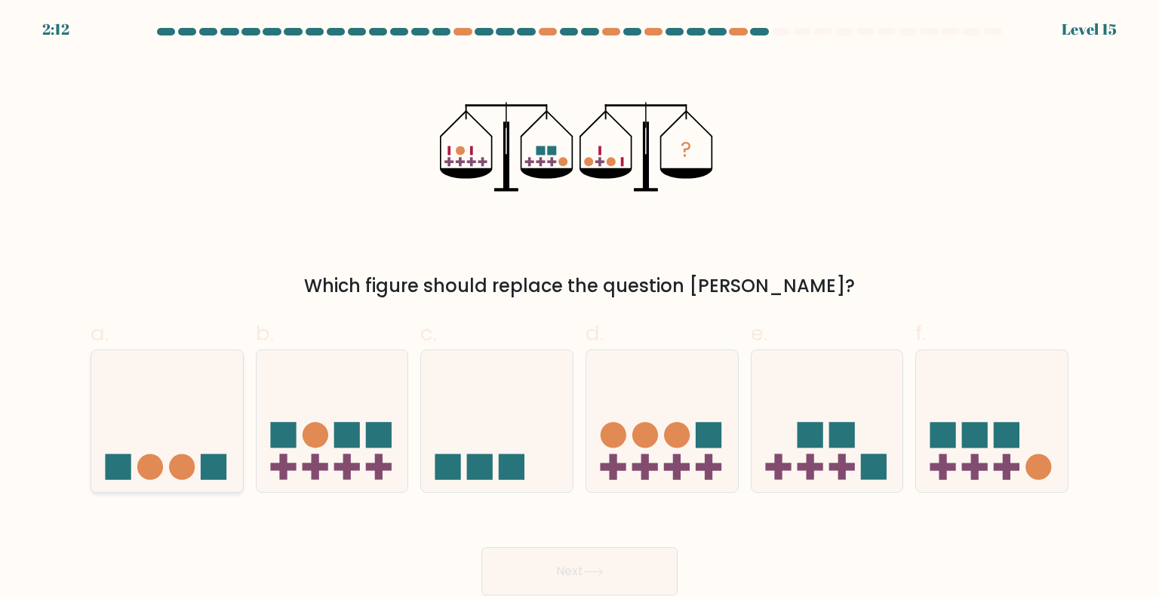
click at [163, 386] on icon at bounding box center [167, 420] width 152 height 125
click at [580, 309] on input "a." at bounding box center [580, 304] width 1 height 10
radio input "true"
click at [555, 557] on button "Next" at bounding box center [579, 571] width 196 height 48
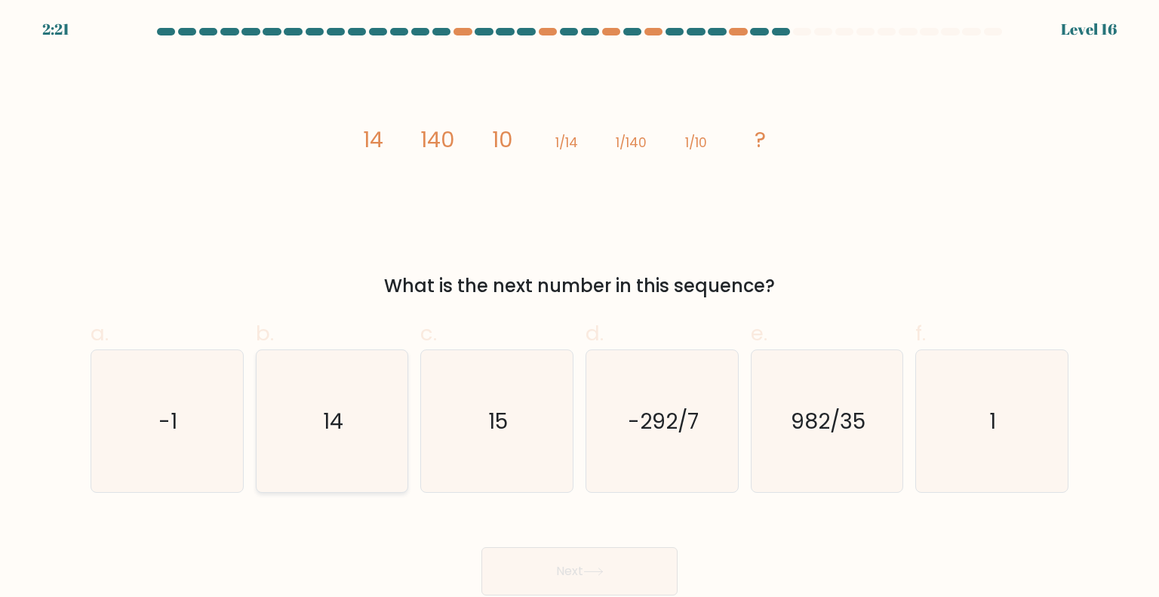
click at [317, 444] on icon "14" at bounding box center [332, 421] width 142 height 142
click at [580, 309] on input "b. 14" at bounding box center [580, 304] width 1 height 10
radio input "true"
click at [504, 561] on button "Next" at bounding box center [579, 571] width 196 height 48
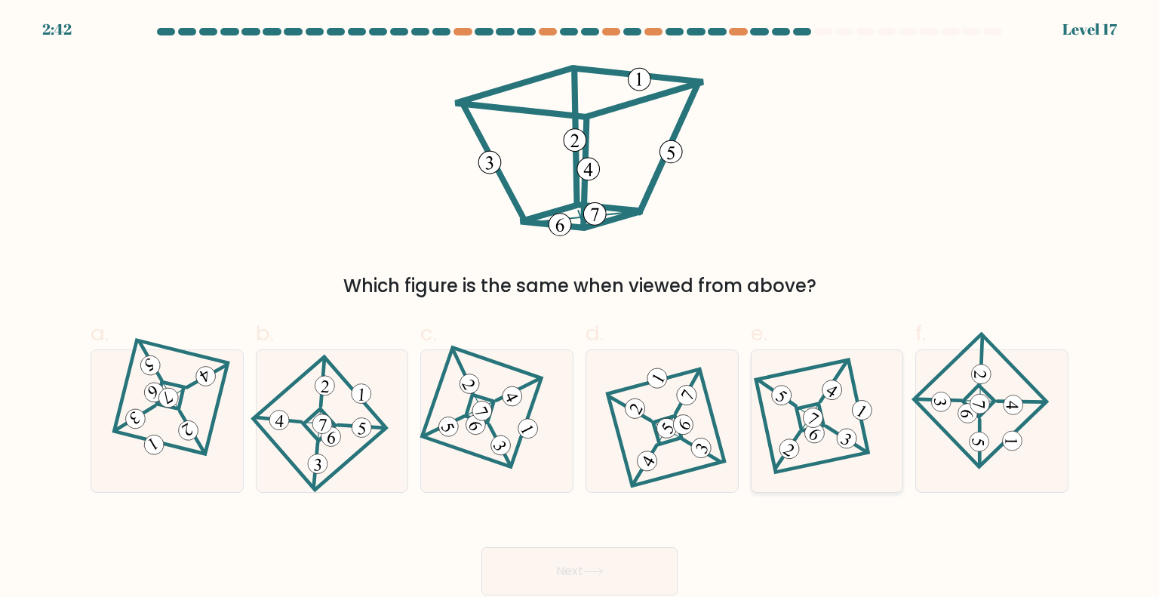
click at [788, 417] on icon at bounding box center [827, 421] width 98 height 114
click at [580, 309] on input "e." at bounding box center [580, 304] width 1 height 10
radio input "true"
click at [333, 442] on icon at bounding box center [332, 437] width 15 height 15
click at [580, 309] on input "b." at bounding box center [580, 304] width 1 height 10
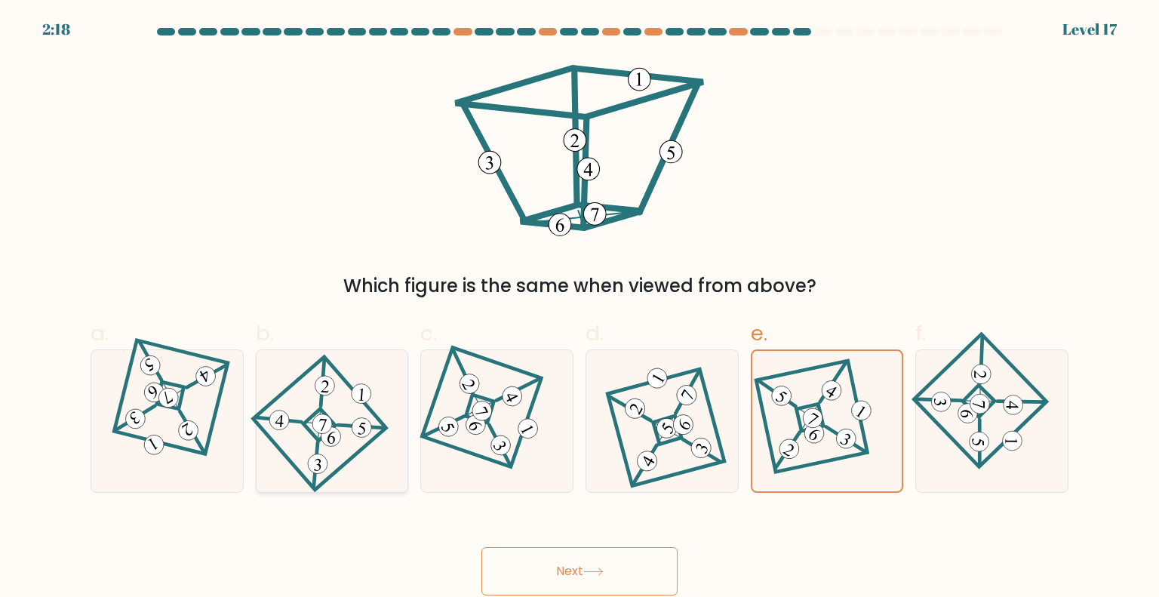
radio input "true"
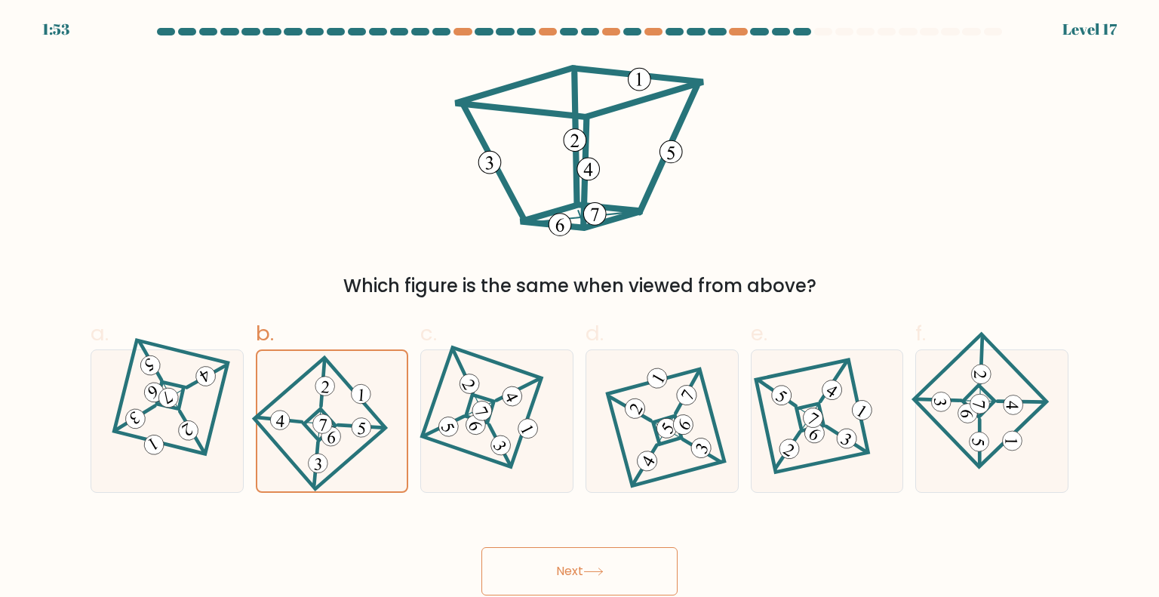
click at [579, 574] on button "Next" at bounding box center [579, 571] width 196 height 48
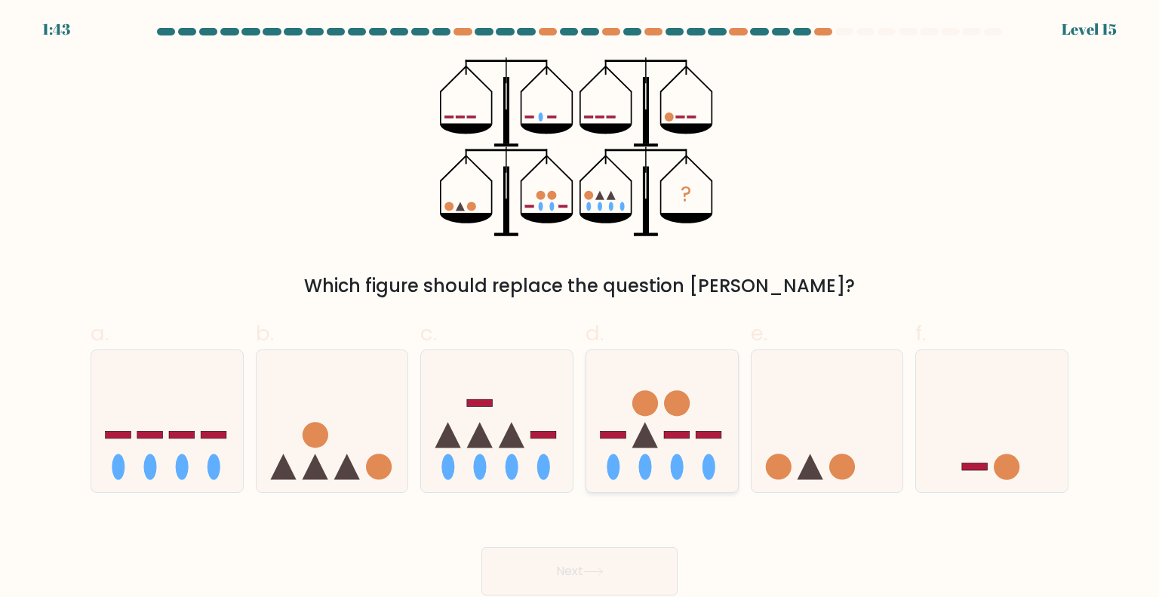
click at [668, 460] on icon at bounding box center [662, 420] width 152 height 125
click at [580, 309] on input "d." at bounding box center [580, 304] width 1 height 10
radio input "true"
click at [574, 563] on button "Next" at bounding box center [579, 571] width 196 height 48
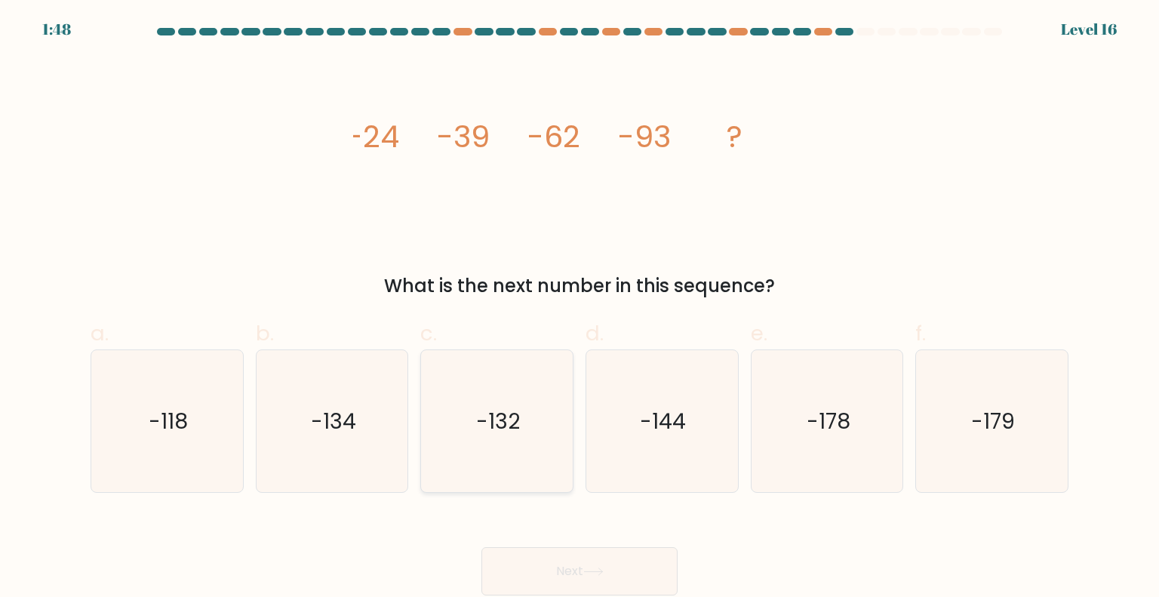
click at [503, 452] on icon "-132" at bounding box center [497, 421] width 142 height 142
click at [580, 309] on input "c. -132" at bounding box center [580, 304] width 1 height 10
radio input "true"
click at [567, 564] on button "Next" at bounding box center [579, 571] width 196 height 48
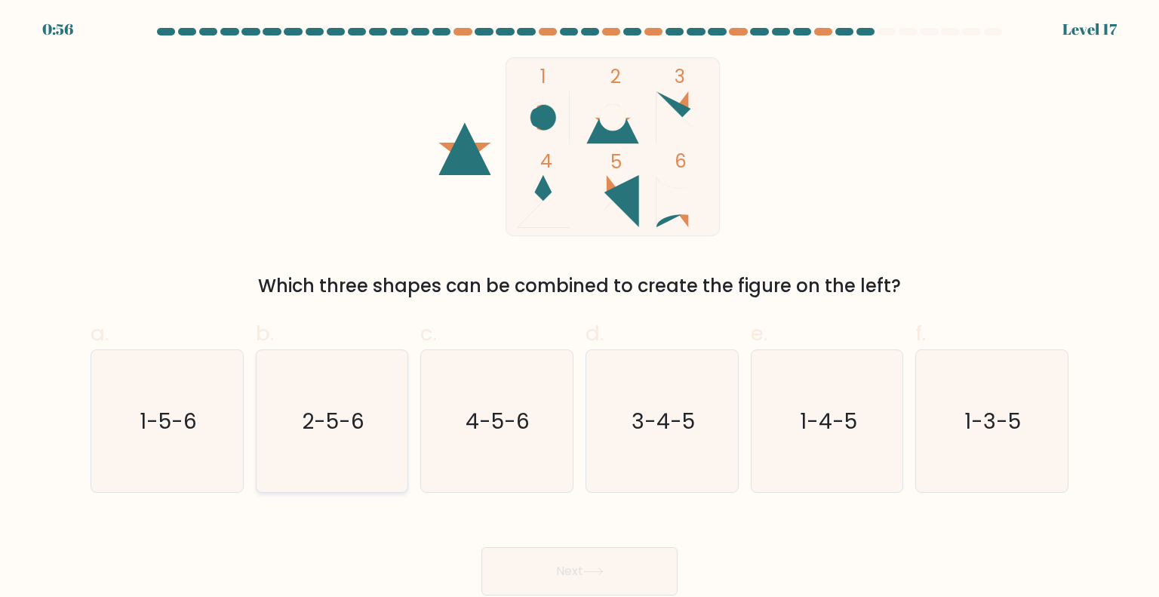
click at [362, 464] on icon "2-5-6" at bounding box center [332, 421] width 142 height 142
click at [580, 309] on input "b. 2-5-6" at bounding box center [580, 304] width 1 height 10
radio input "true"
click at [528, 453] on icon "4-5-6" at bounding box center [497, 421] width 142 height 142
click at [580, 309] on input "c. 4-5-6" at bounding box center [580, 304] width 1 height 10
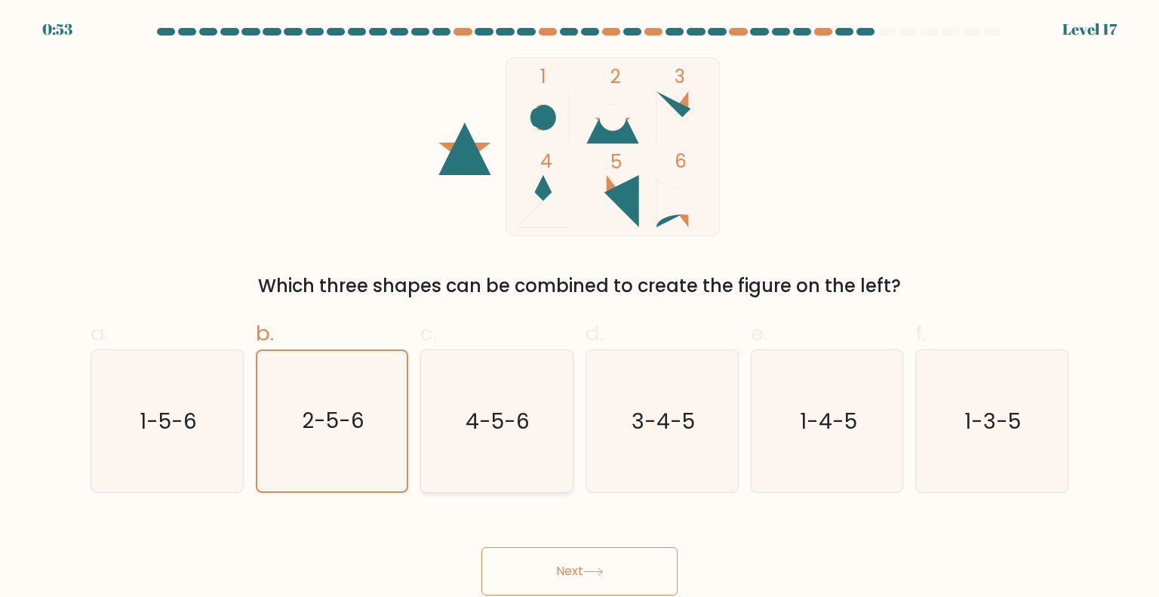
radio input "true"
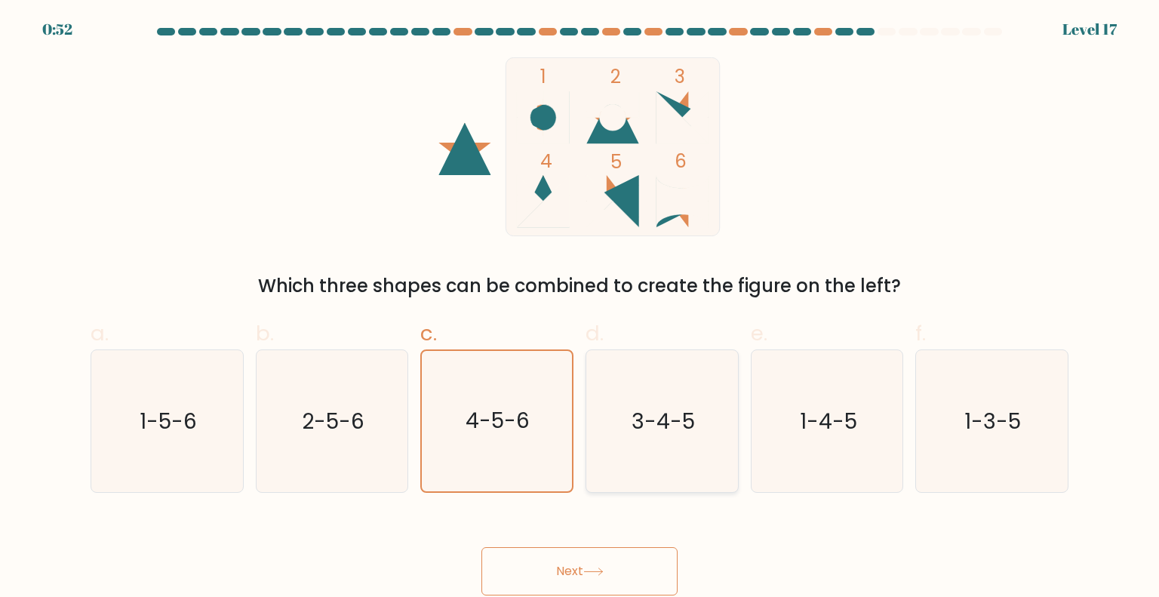
click at [672, 469] on icon "3-4-5" at bounding box center [662, 421] width 142 height 142
click at [580, 309] on input "d. 3-4-5" at bounding box center [580, 304] width 1 height 10
radio input "true"
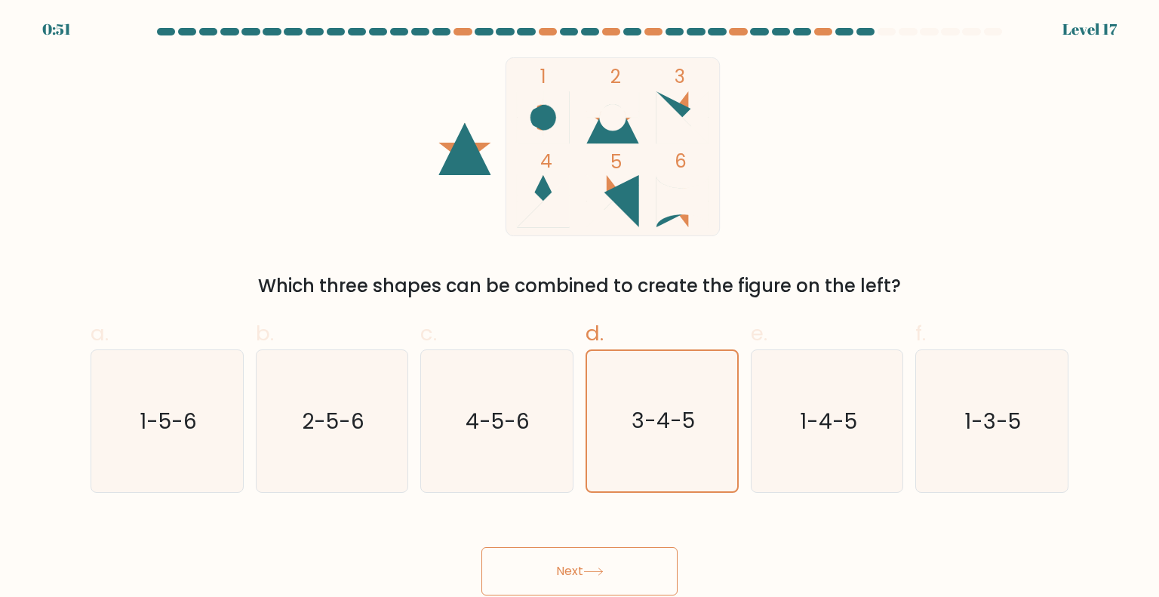
click at [578, 564] on button "Next" at bounding box center [579, 571] width 196 height 48
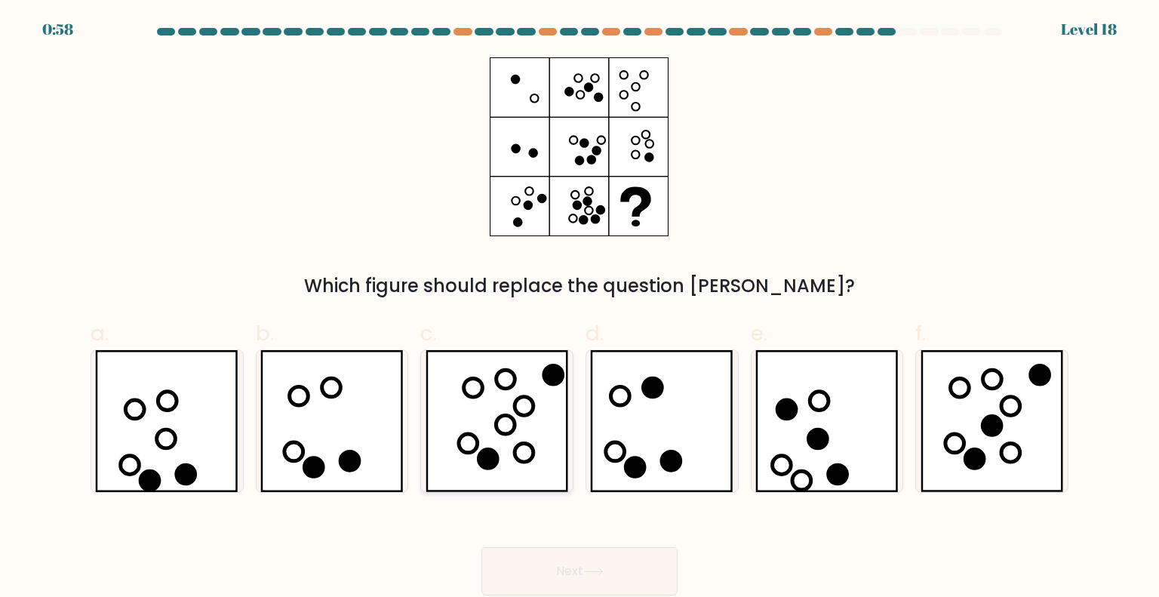
click at [497, 420] on icon at bounding box center [506, 424] width 19 height 19
click at [580, 309] on input "c." at bounding box center [580, 304] width 1 height 10
radio input "true"
click at [577, 549] on button "Next" at bounding box center [579, 571] width 196 height 48
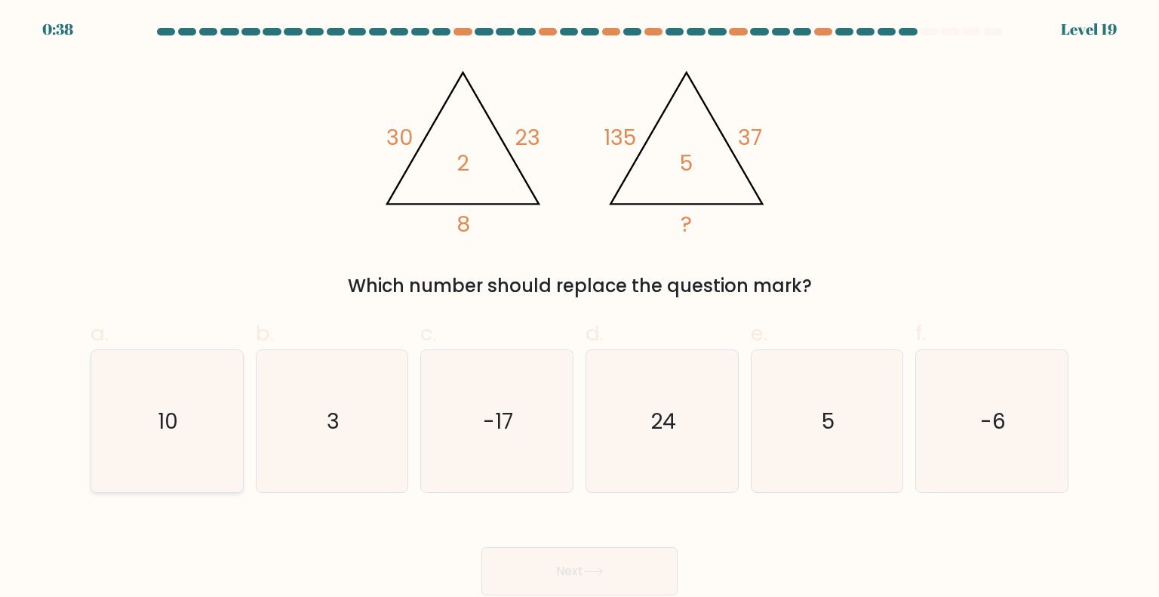
click at [154, 404] on icon "10" at bounding box center [167, 421] width 142 height 142
click at [580, 309] on input "a. 10" at bounding box center [580, 304] width 1 height 10
radio input "true"
click at [613, 570] on button "Next" at bounding box center [579, 571] width 196 height 48
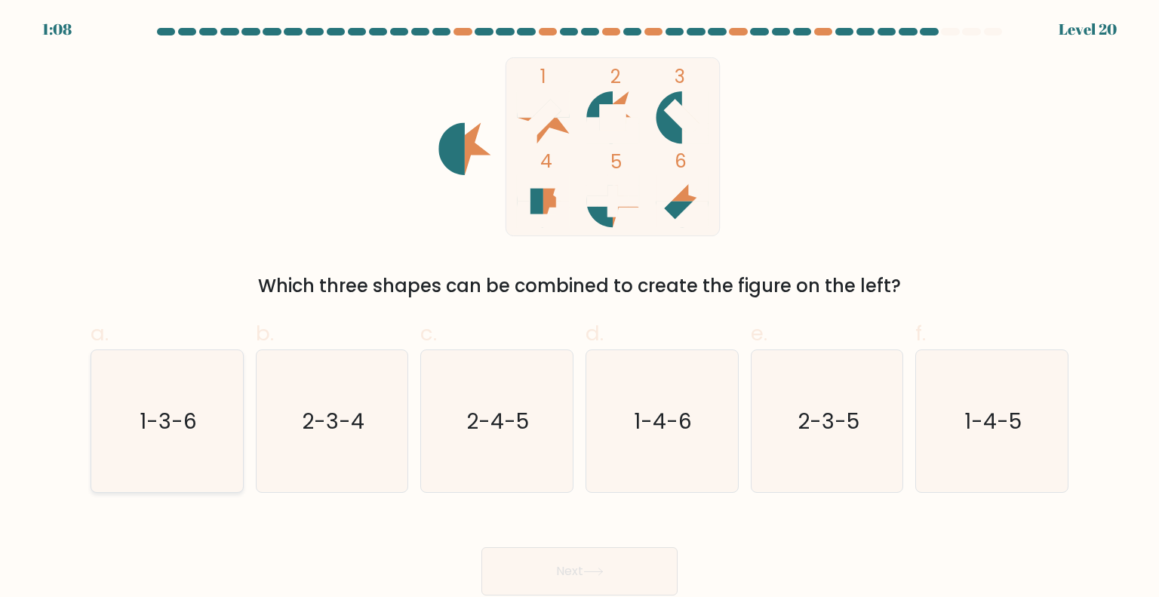
click at [211, 398] on icon "1-3-6" at bounding box center [167, 421] width 142 height 142
click at [580, 309] on input "a. 1-3-6" at bounding box center [580, 304] width 1 height 10
radio input "true"
click at [569, 593] on button "Next" at bounding box center [579, 571] width 196 height 48
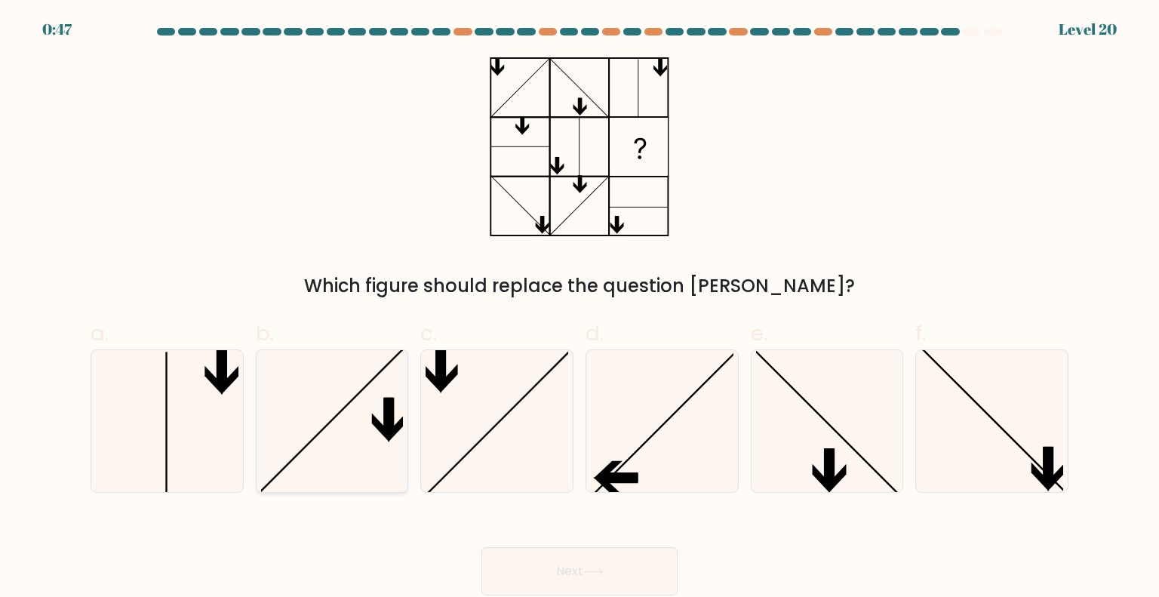
click at [320, 422] on icon at bounding box center [332, 421] width 142 height 142
click at [580, 309] on input "b." at bounding box center [580, 304] width 1 height 10
radio input "true"
click at [593, 546] on div "Next" at bounding box center [579, 553] width 996 height 85
click at [591, 564] on button "Next" at bounding box center [579, 571] width 196 height 48
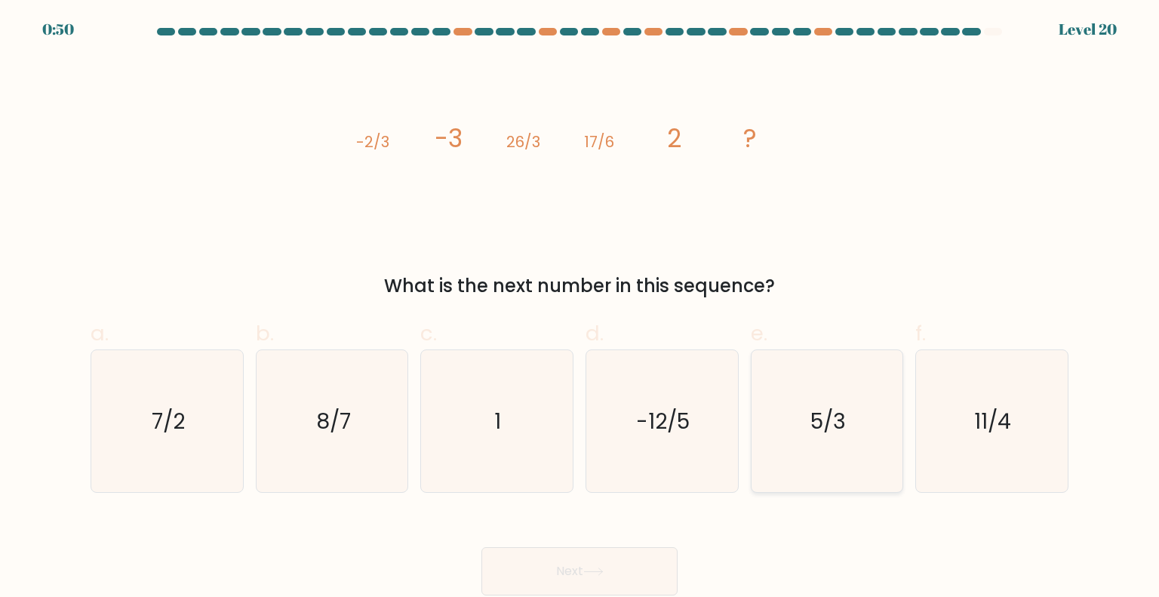
click at [870, 422] on icon "5/3" at bounding box center [827, 421] width 142 height 142
click at [580, 309] on input "e. 5/3" at bounding box center [580, 304] width 1 height 10
radio input "true"
click at [605, 561] on button "Next" at bounding box center [579, 571] width 196 height 48
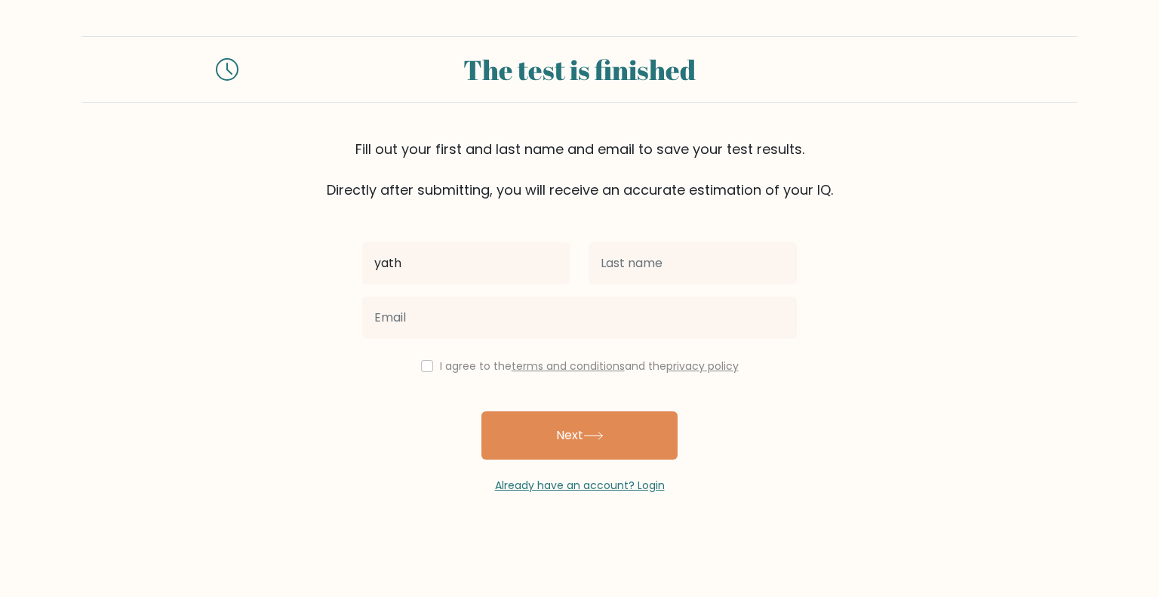
type input "[PERSON_NAME]"
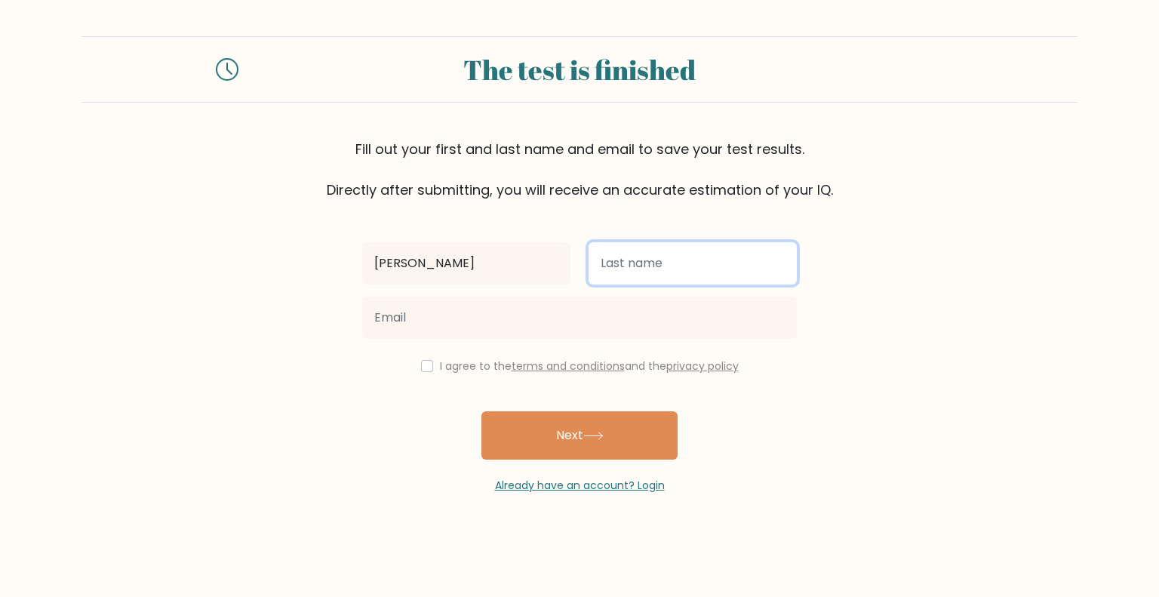
click at [672, 259] on input "text" at bounding box center [693, 263] width 208 height 42
type input "[DEMOGRAPHIC_DATA]"
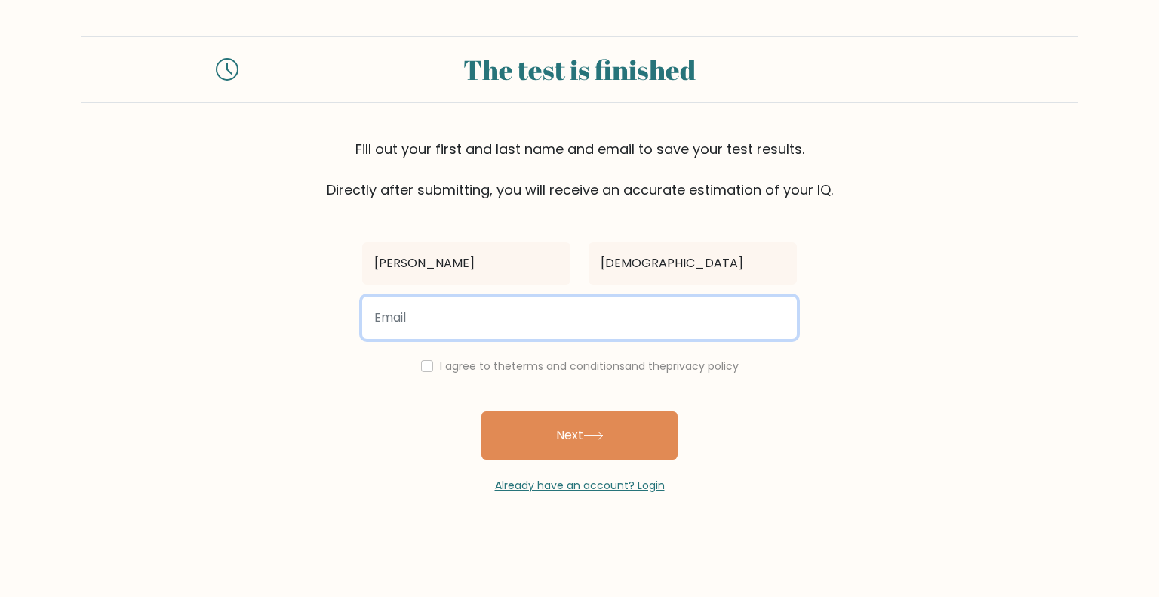
click at [535, 323] on input "email" at bounding box center [579, 318] width 435 height 42
type input "yatharth2323@gmail.com"
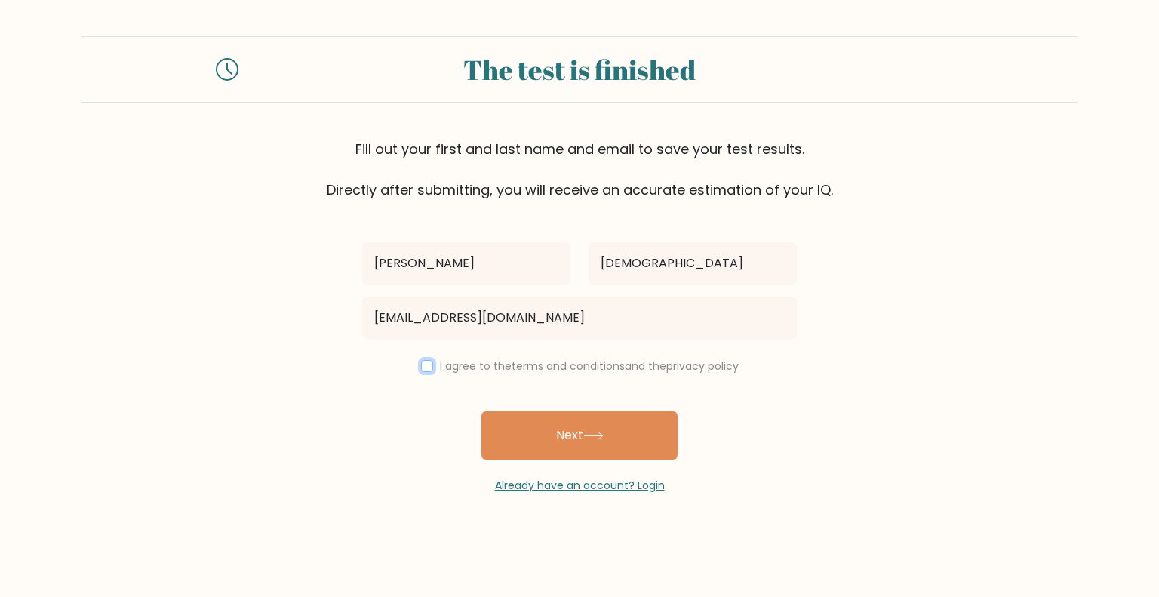
click at [426, 367] on input "checkbox" at bounding box center [427, 366] width 12 height 12
checkbox input "true"
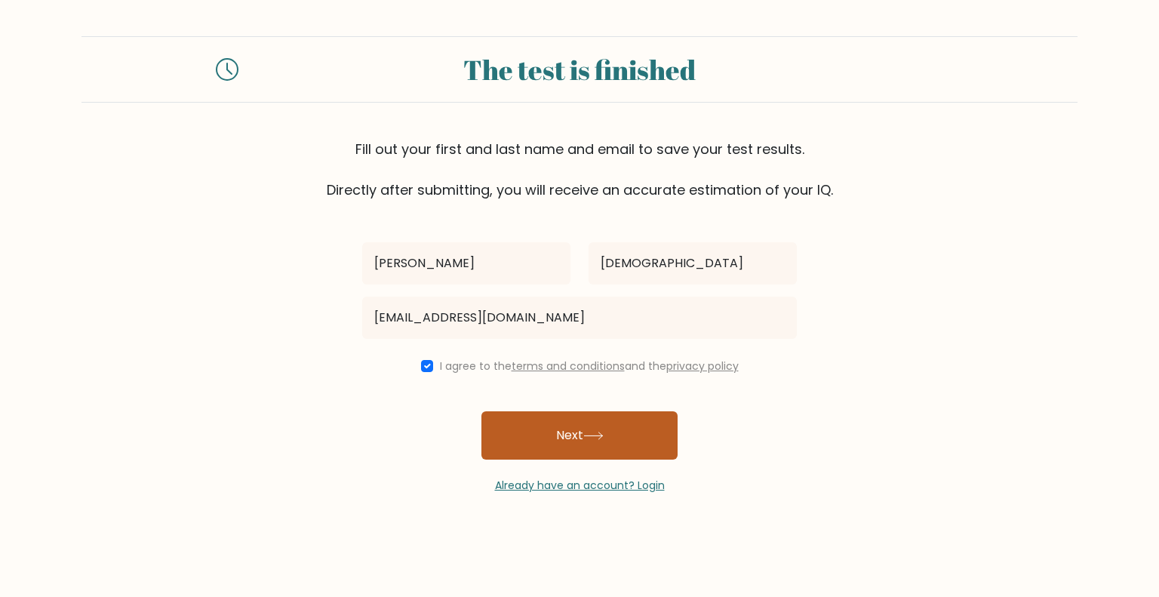
click at [546, 437] on button "Next" at bounding box center [579, 435] width 196 height 48
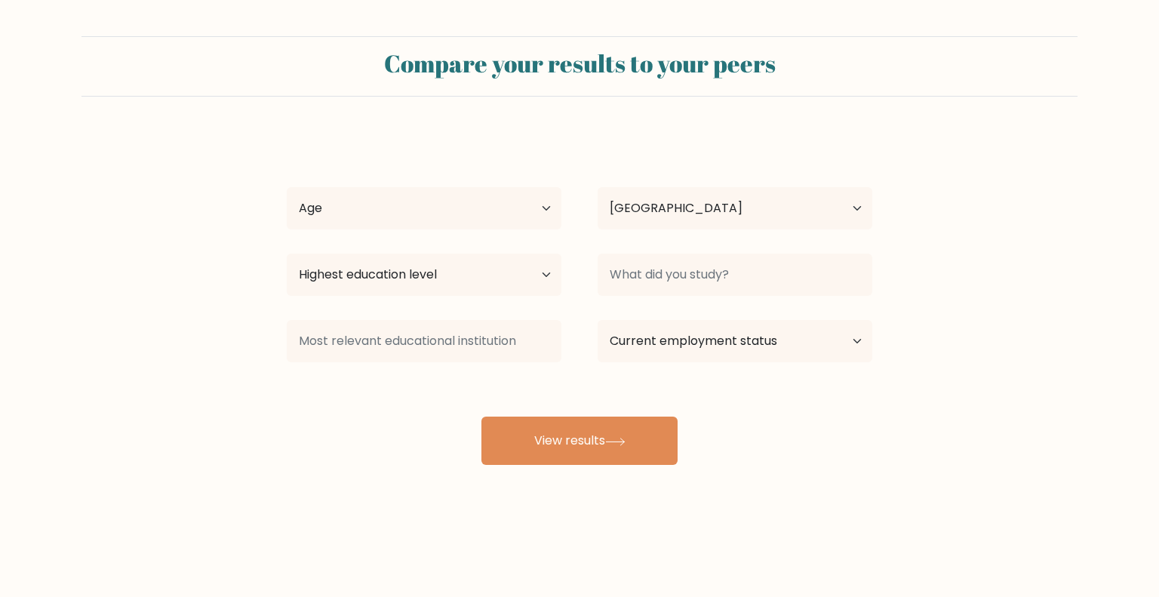
select select "IN"
click at [531, 208] on select "Age Under 18 years old 18-24 years old 25-34 years old 35-44 years old 45-54 ye…" at bounding box center [424, 208] width 275 height 42
select select "18_24"
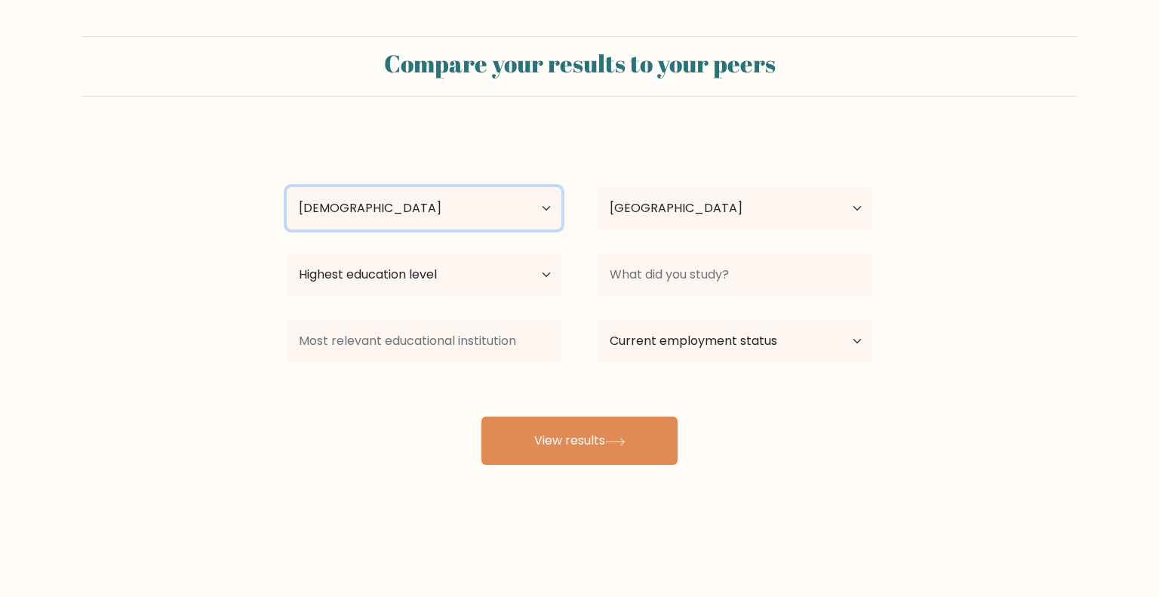
click at [287, 187] on select "Age Under 18 years old 18-24 years old 25-34 years old 35-44 years old 45-54 ye…" at bounding box center [424, 208] width 275 height 42
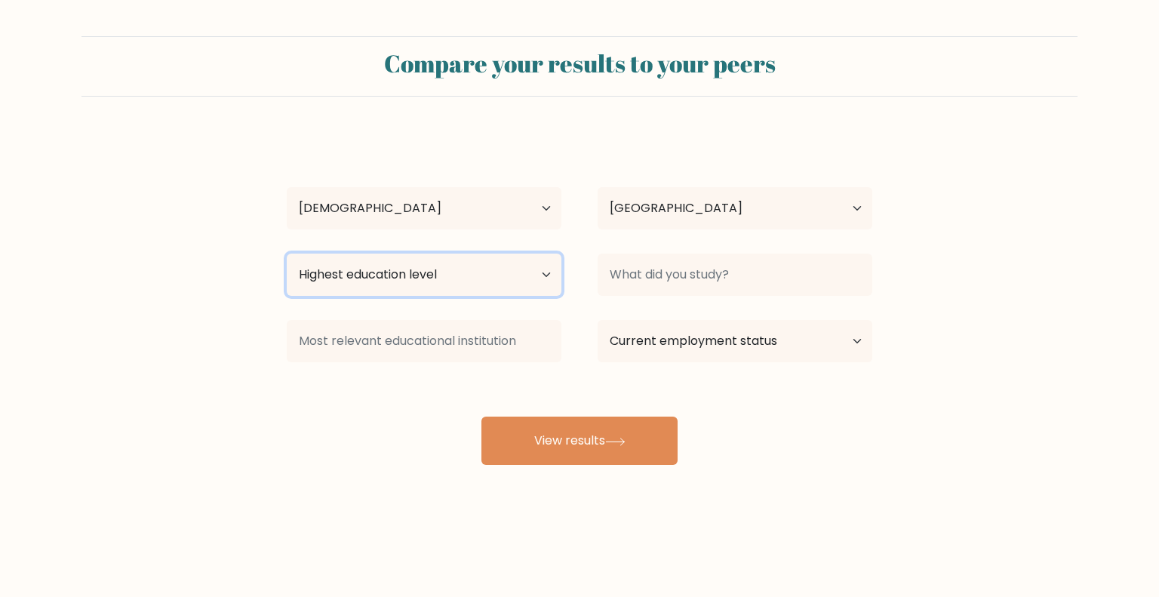
click at [447, 284] on select "Highest education level No schooling Primary Lower Secondary Upper Secondary Oc…" at bounding box center [424, 275] width 275 height 42
select select "upper_secondary"
click at [287, 254] on select "Highest education level No schooling Primary Lower Secondary Upper Secondary Oc…" at bounding box center [424, 275] width 275 height 42
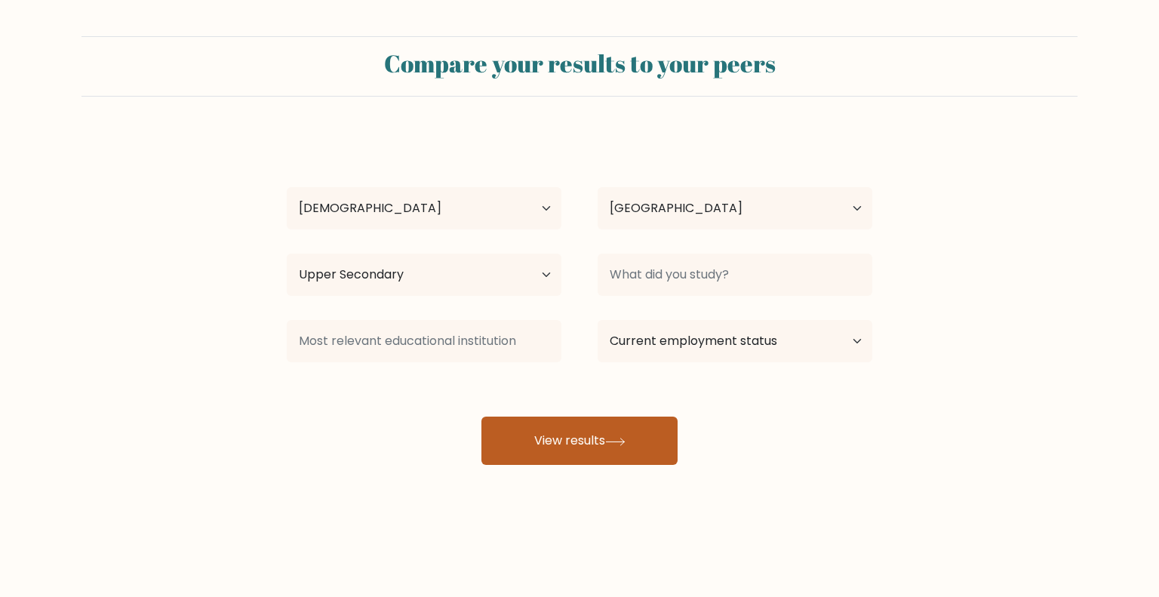
click at [604, 444] on button "View results" at bounding box center [579, 441] width 196 height 48
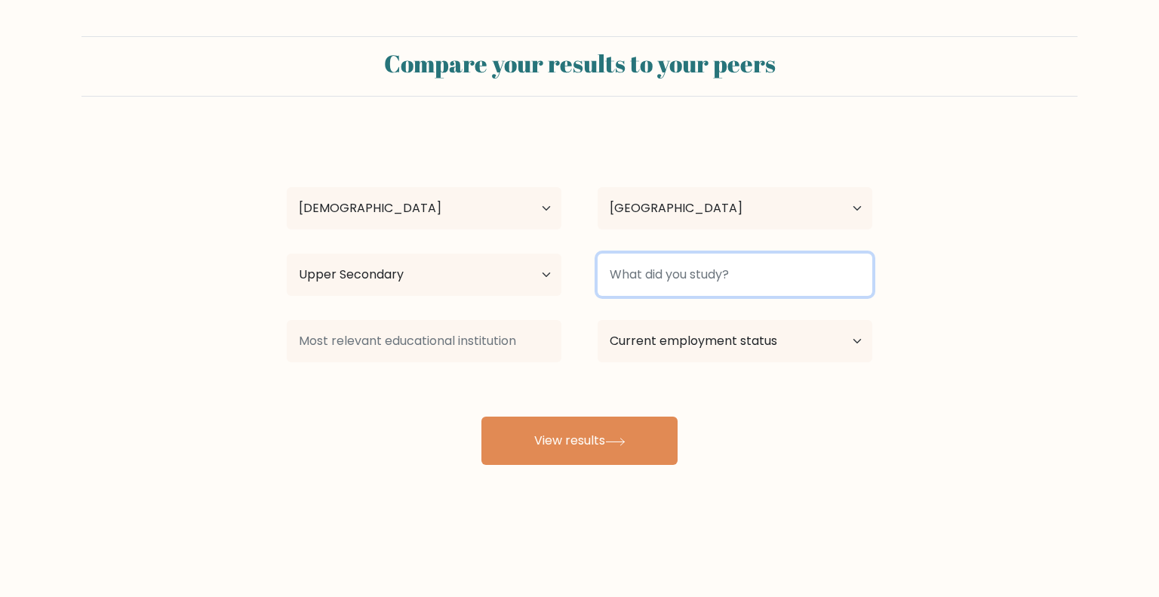
click at [650, 270] on input at bounding box center [735, 275] width 275 height 42
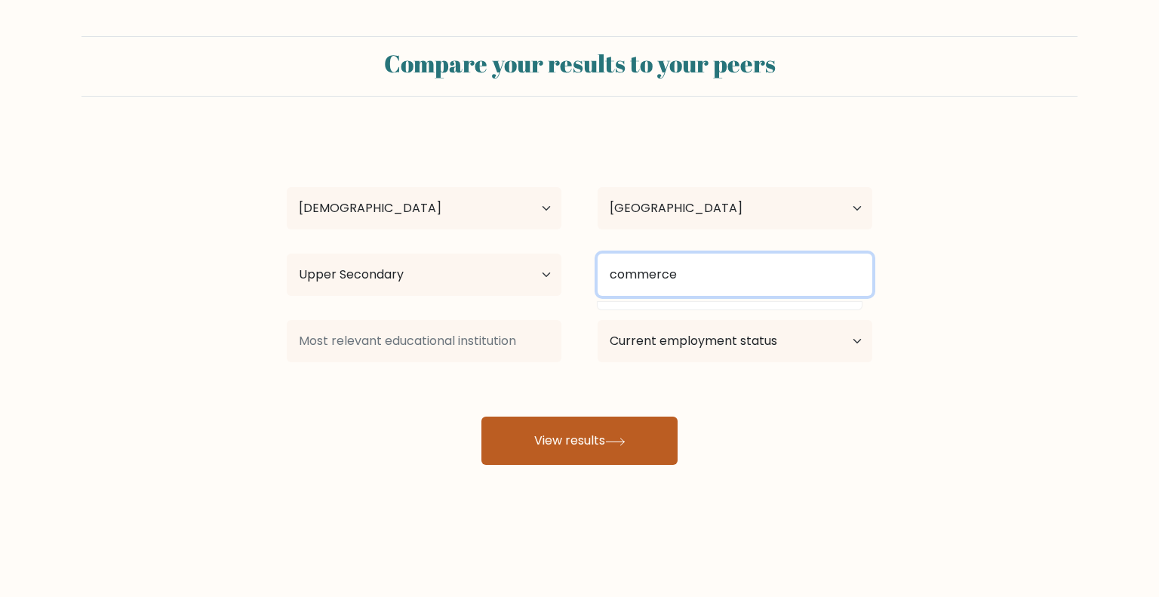
type input "commerce"
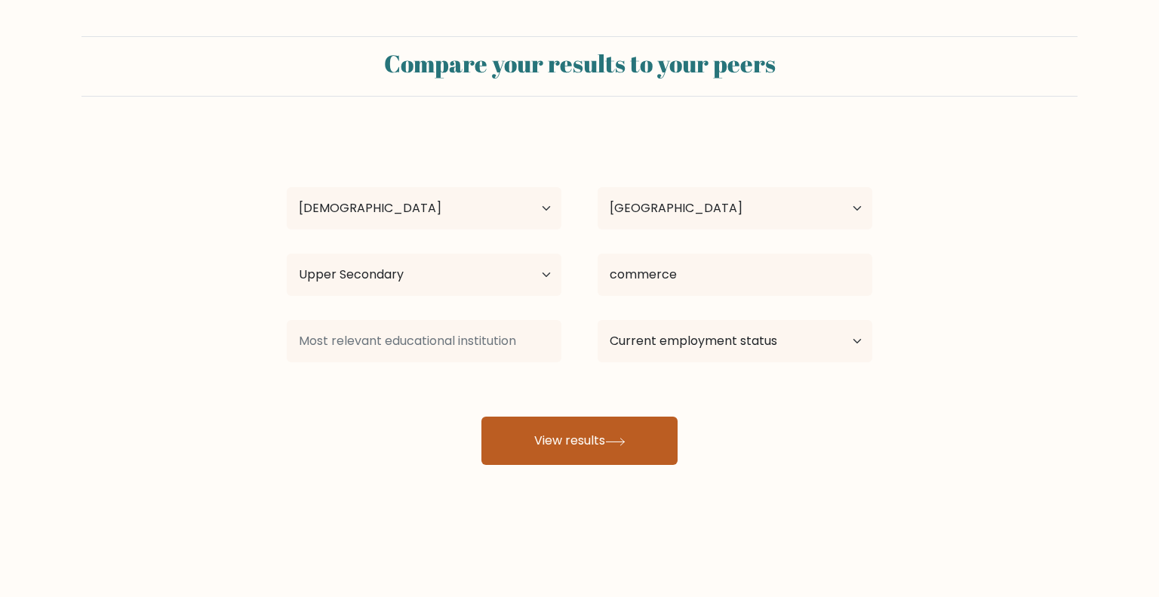
click at [615, 453] on button "View results" at bounding box center [579, 441] width 196 height 48
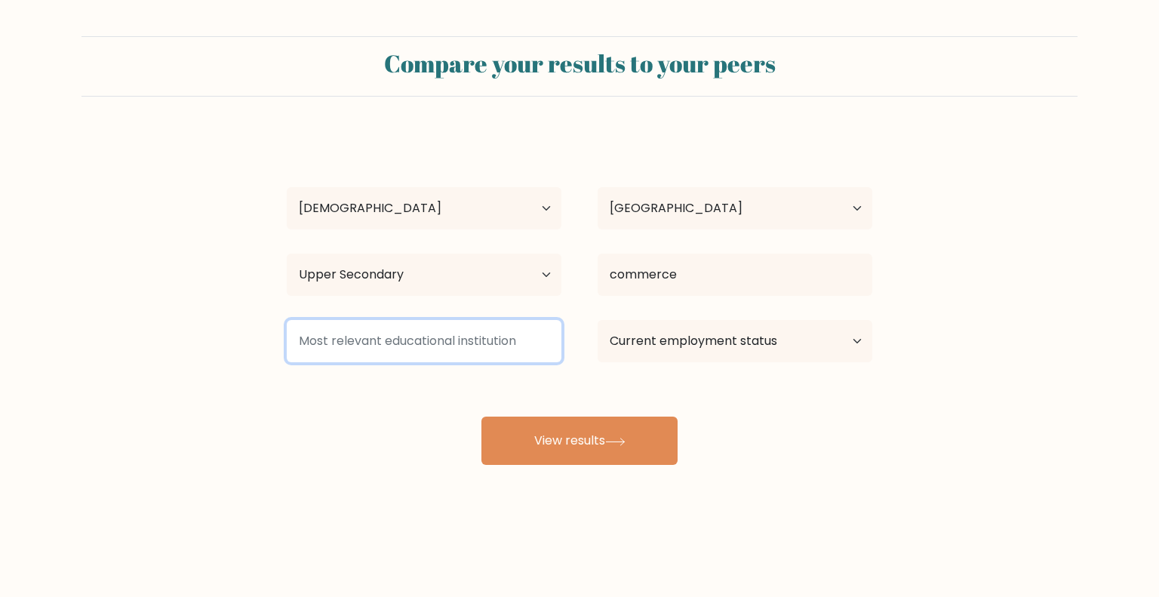
click at [482, 332] on input at bounding box center [424, 341] width 275 height 42
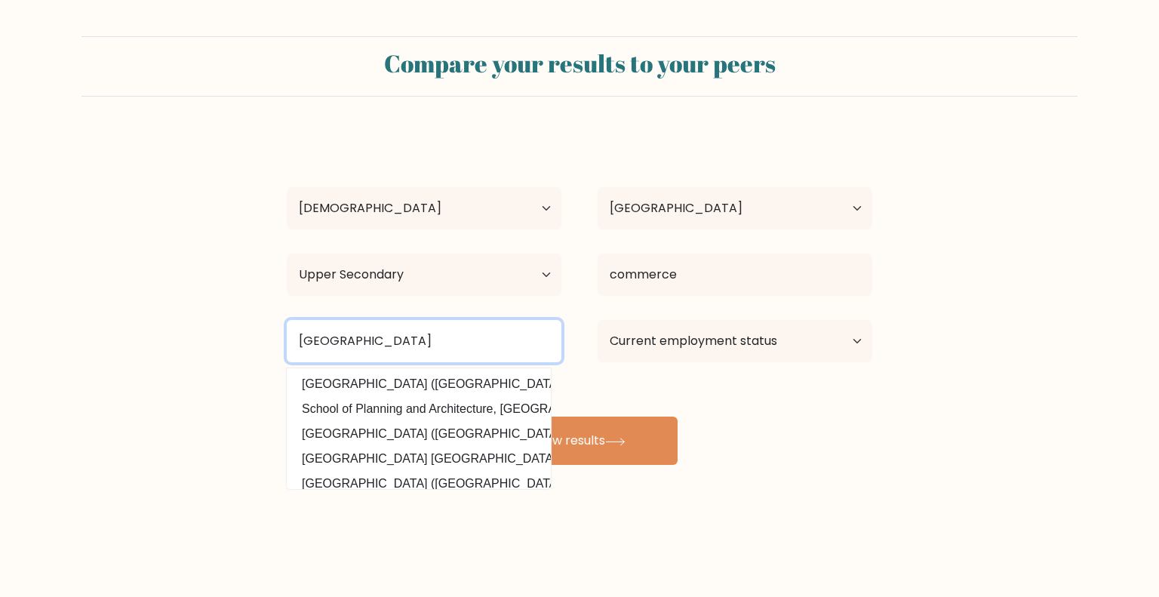
click at [482, 332] on input "delhi public school" at bounding box center [424, 341] width 275 height 42
type input "delhi public school"
click at [481, 417] on button "View results" at bounding box center [579, 441] width 196 height 48
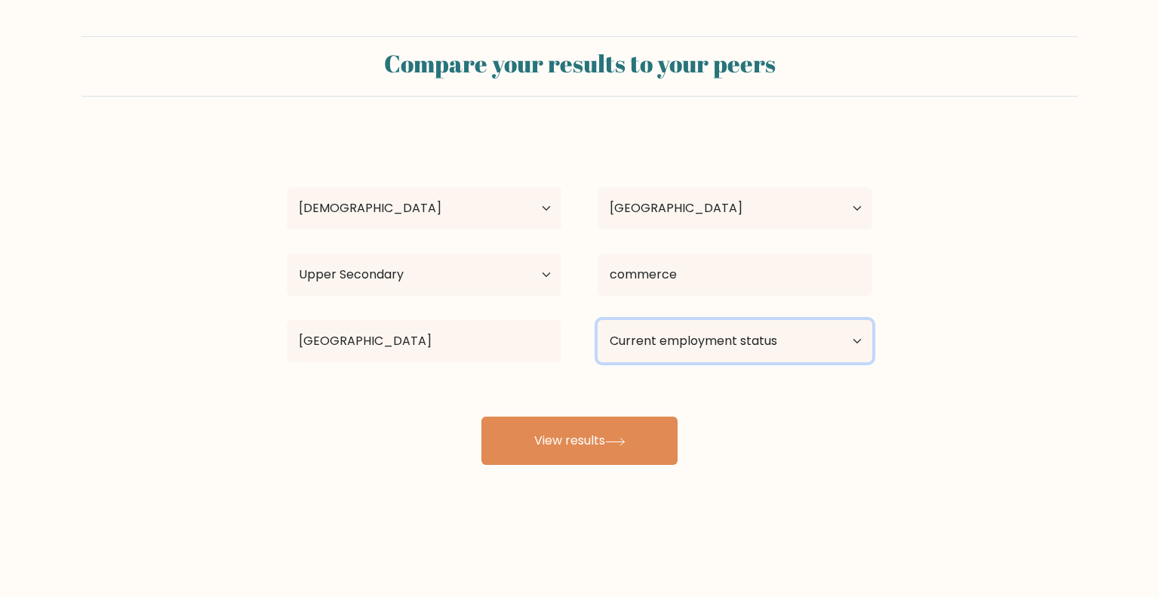
click at [684, 343] on select "Current employment status Employed Student Retired Other / prefer not to answer" at bounding box center [735, 341] width 275 height 42
select select "student"
click at [598, 320] on select "Current employment status Employed Student Retired Other / prefer not to answer" at bounding box center [735, 341] width 275 height 42
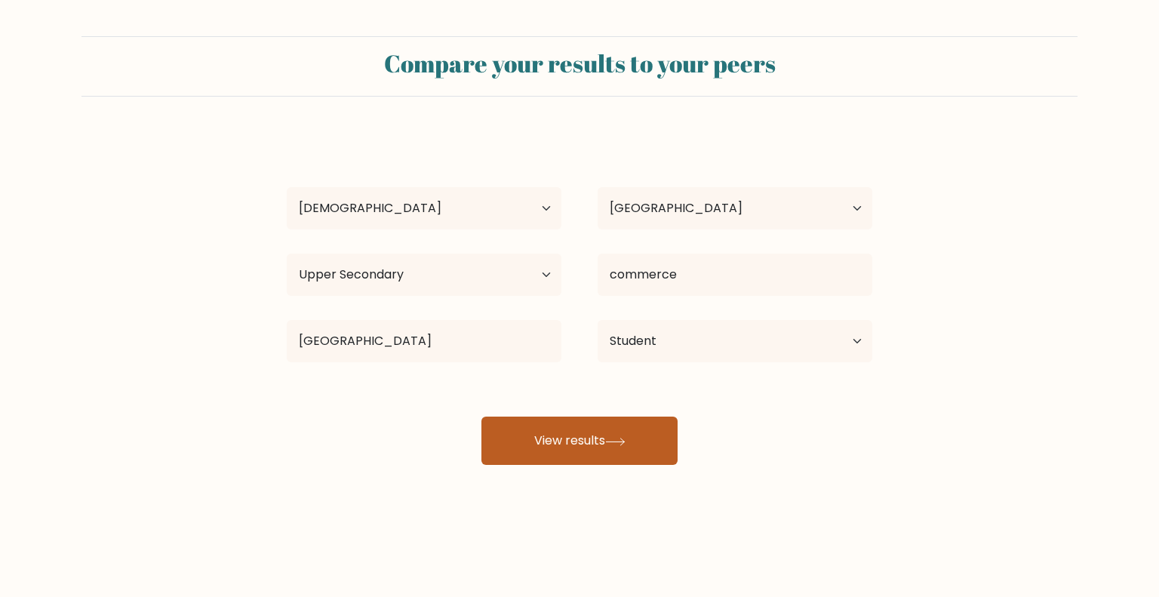
click at [598, 457] on button "View results" at bounding box center [579, 441] width 196 height 48
